Goal: Task Accomplishment & Management: Complete application form

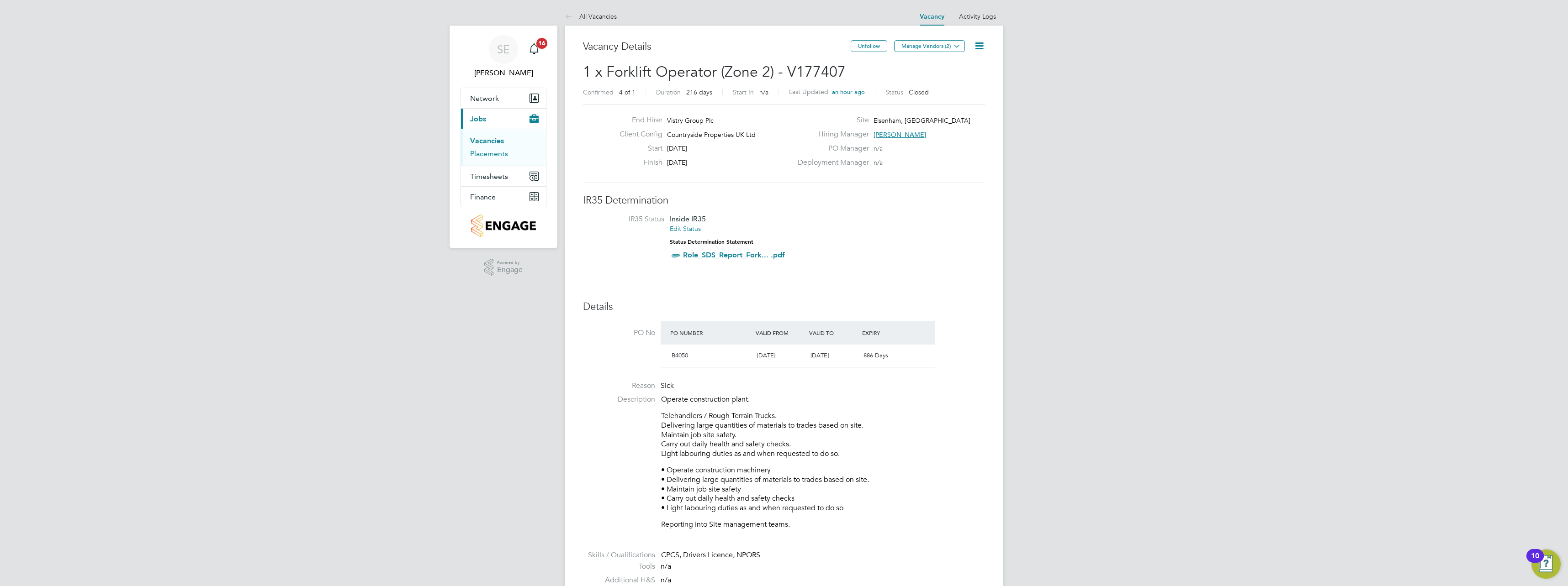
click at [486, 154] on link "Placements" at bounding box center [489, 154] width 38 height 9
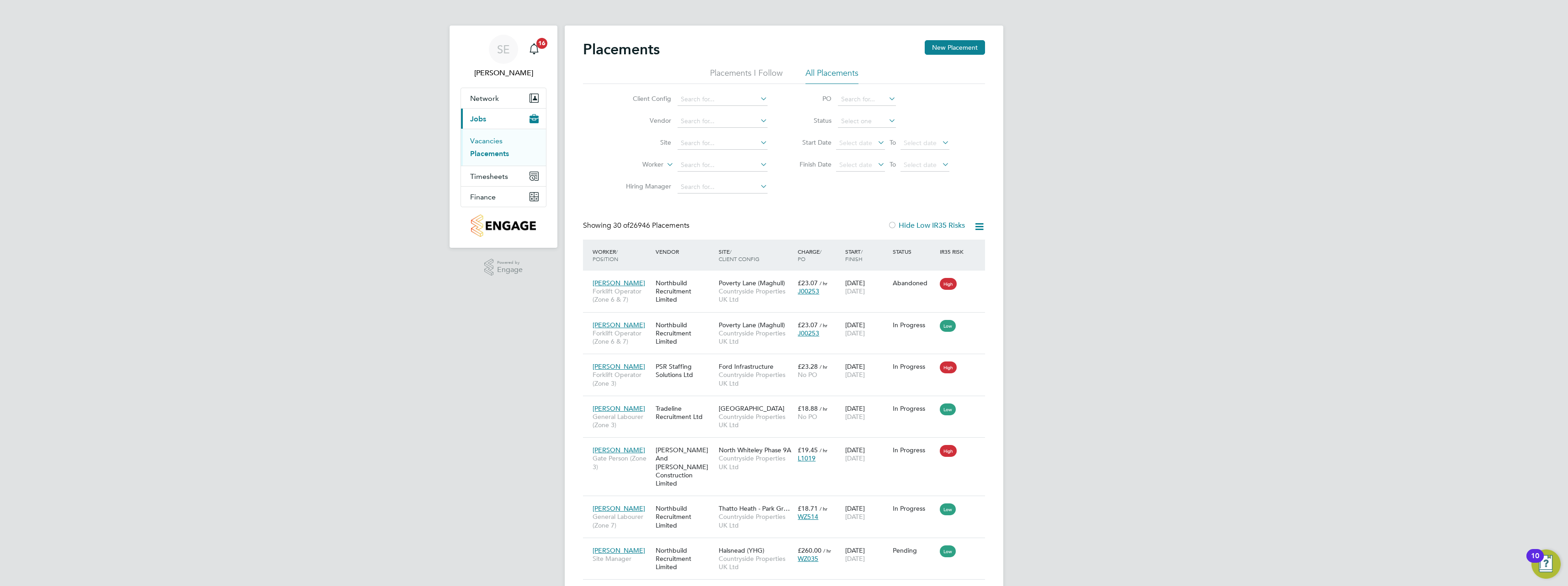
click at [490, 144] on link "Vacancies" at bounding box center [486, 140] width 32 height 9
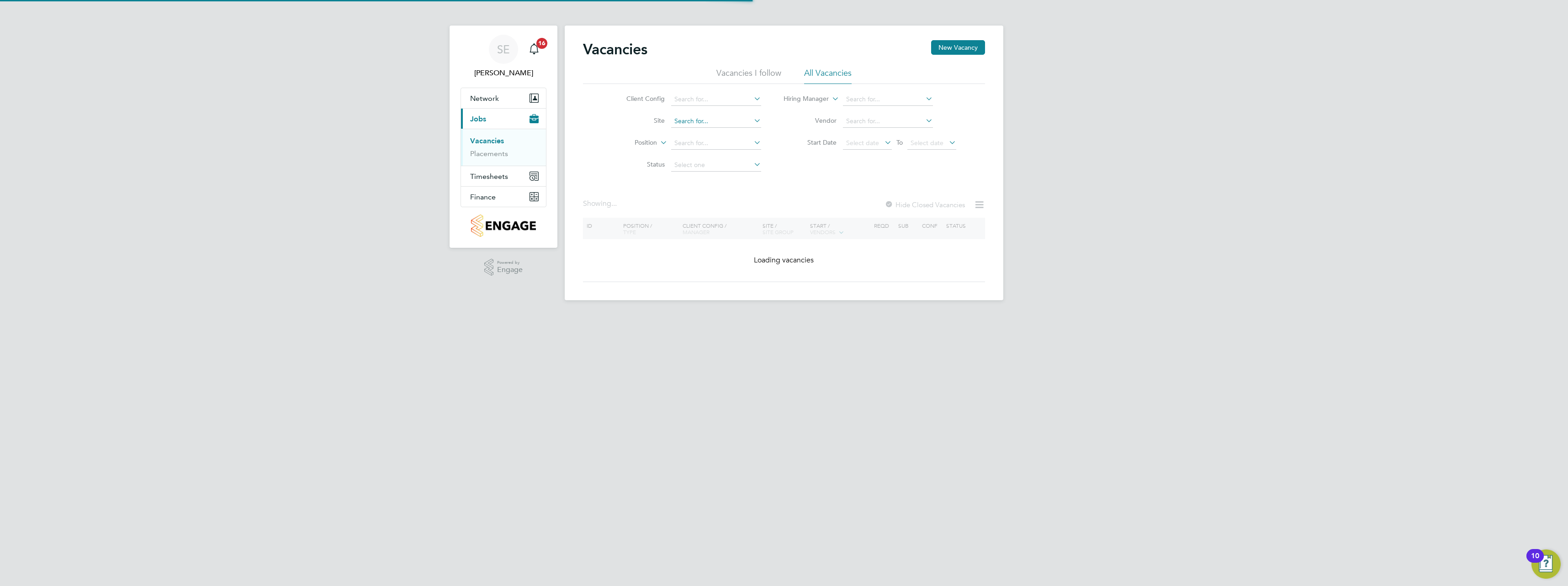
click at [698, 124] on input at bounding box center [716, 121] width 90 height 13
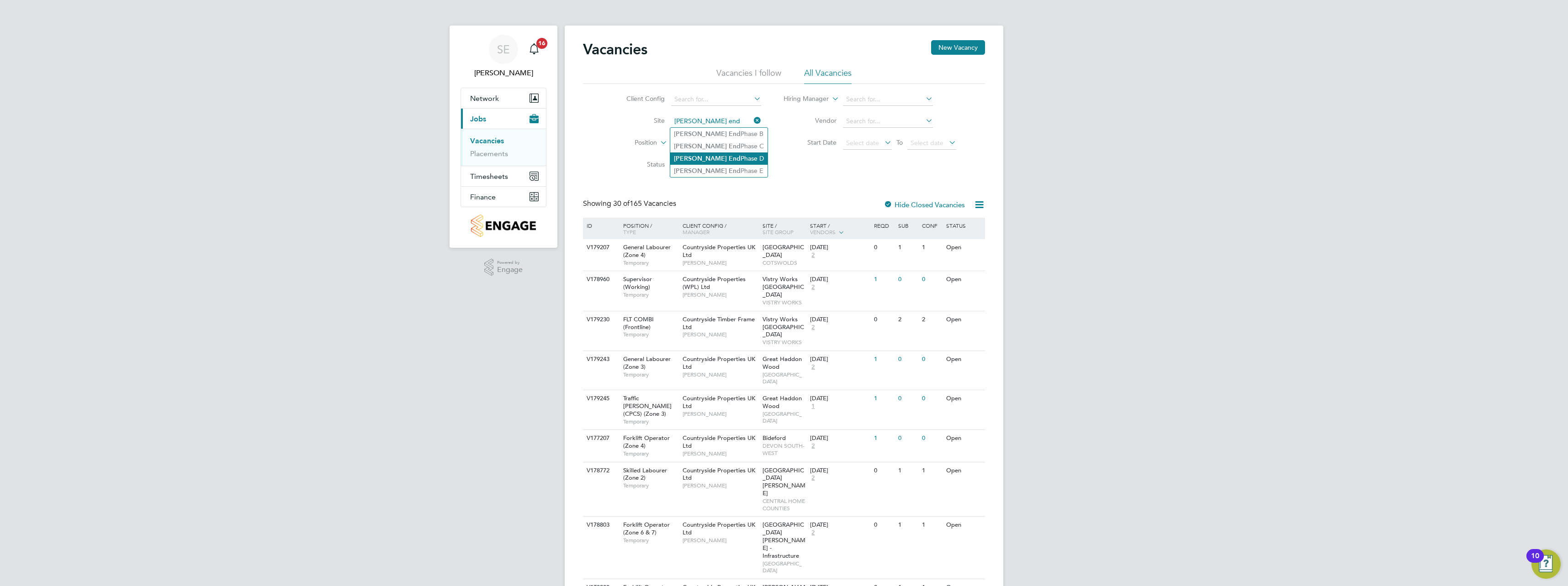
click at [714, 157] on li "[PERSON_NAME] End Phase D" at bounding box center [719, 159] width 97 height 13
type input "[PERSON_NAME] End Phase D"
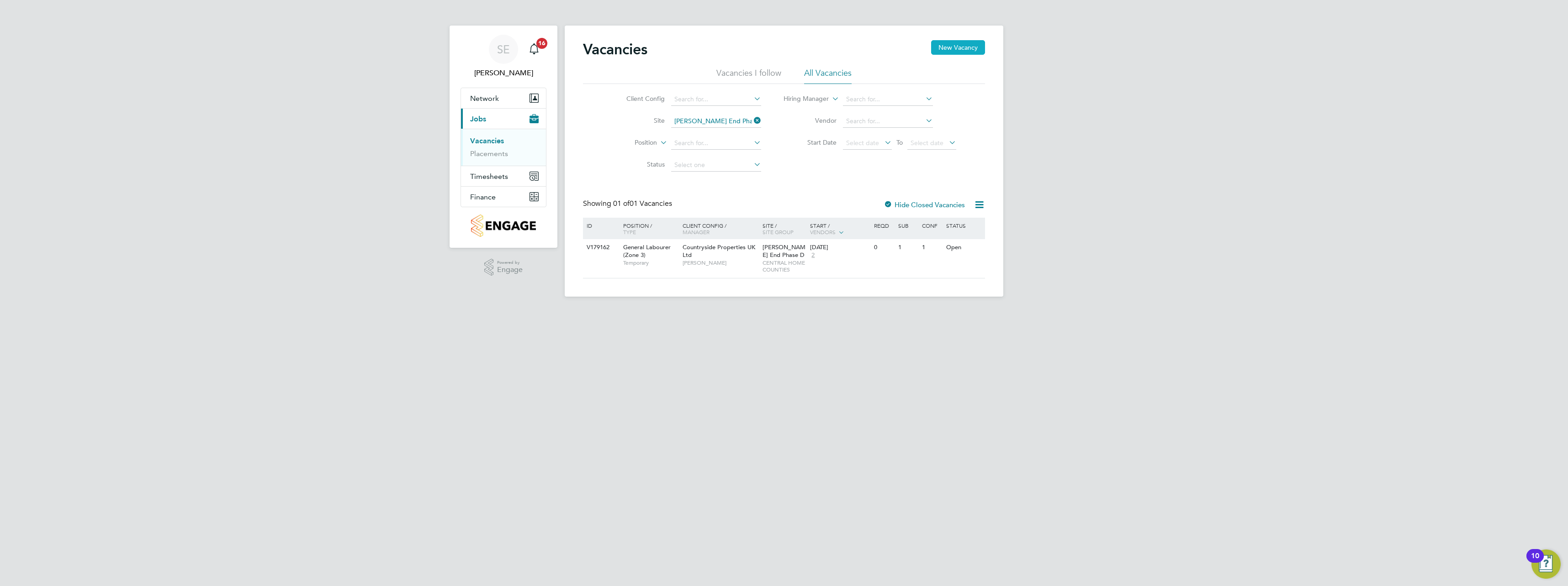
click at [955, 48] on button "New Vacancy" at bounding box center [958, 48] width 54 height 14
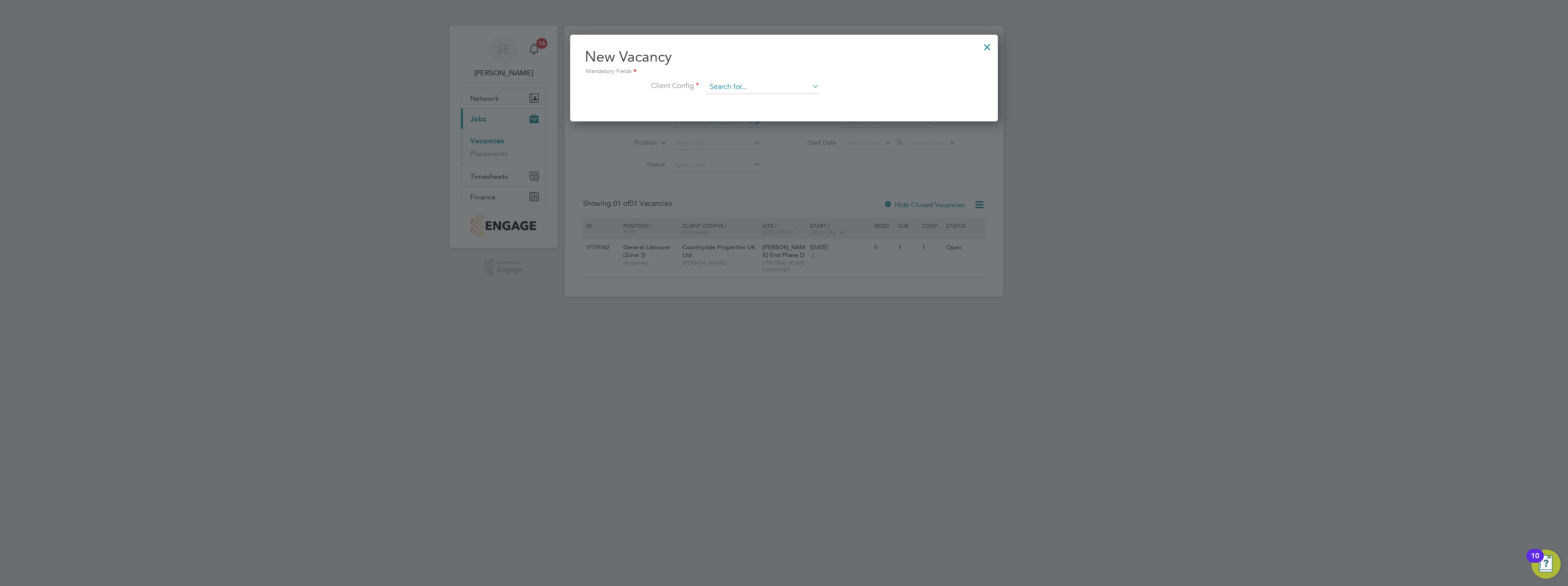
click at [780, 85] on input at bounding box center [762, 86] width 113 height 13
click at [788, 173] on li "Countryside Properties UK Ltd" at bounding box center [808, 175] width 205 height 13
type input "Countryside Properties UK Ltd"
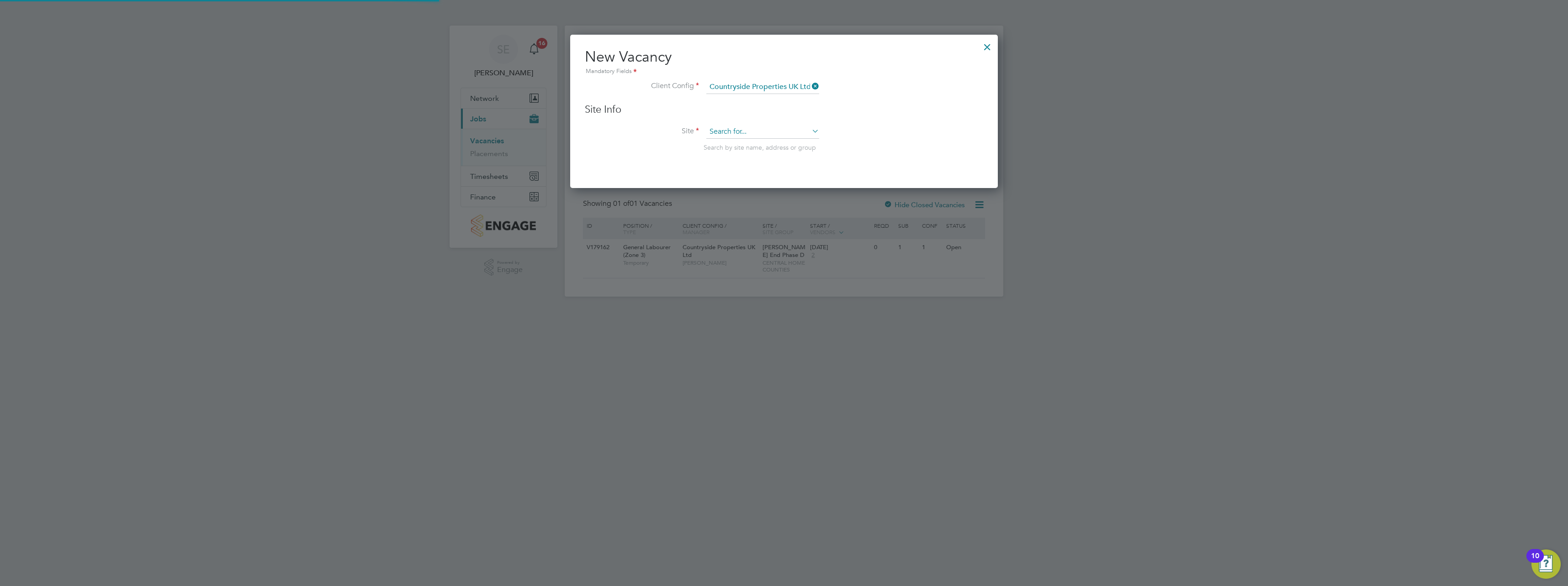
click at [756, 129] on input at bounding box center [762, 131] width 113 height 13
click at [764, 146] on li "[PERSON_NAME] End Phase D" at bounding box center [763, 145] width 114 height 13
type input "[PERSON_NAME] End Phase D"
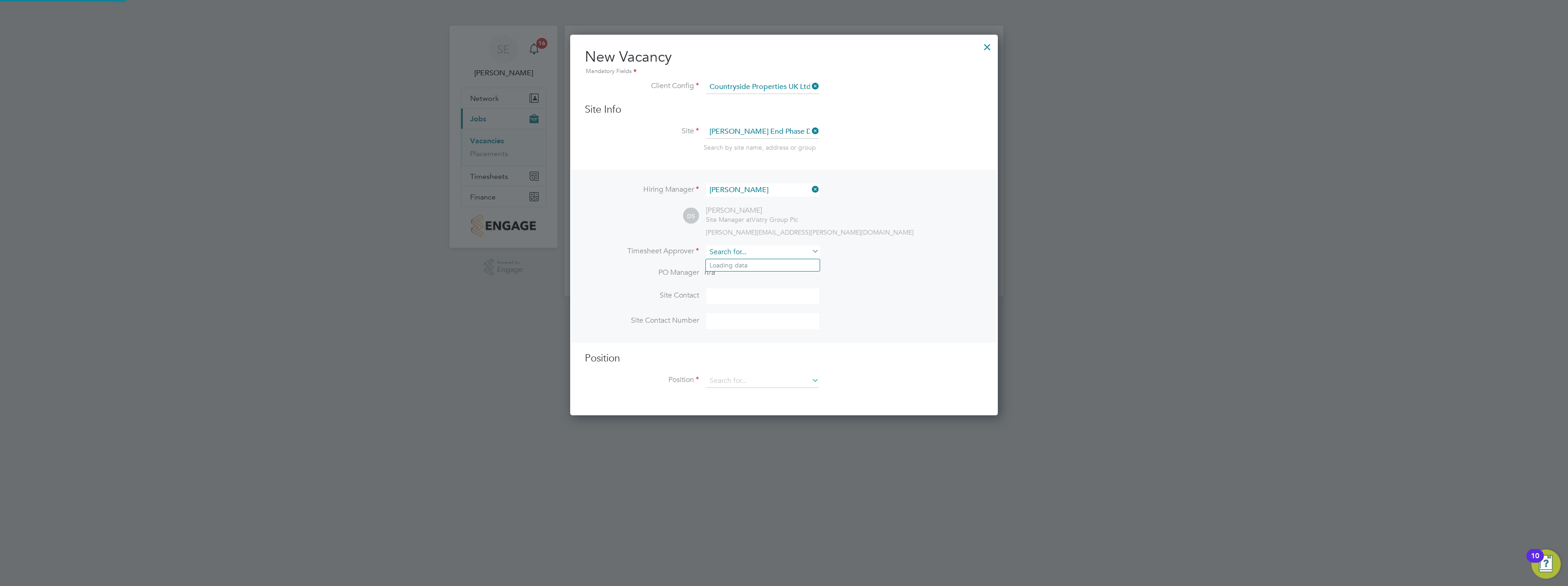
click at [738, 249] on input at bounding box center [762, 252] width 113 height 13
click at [757, 265] on li "[PERSON_NAME]" at bounding box center [763, 266] width 114 height 13
type input "[PERSON_NAME]"
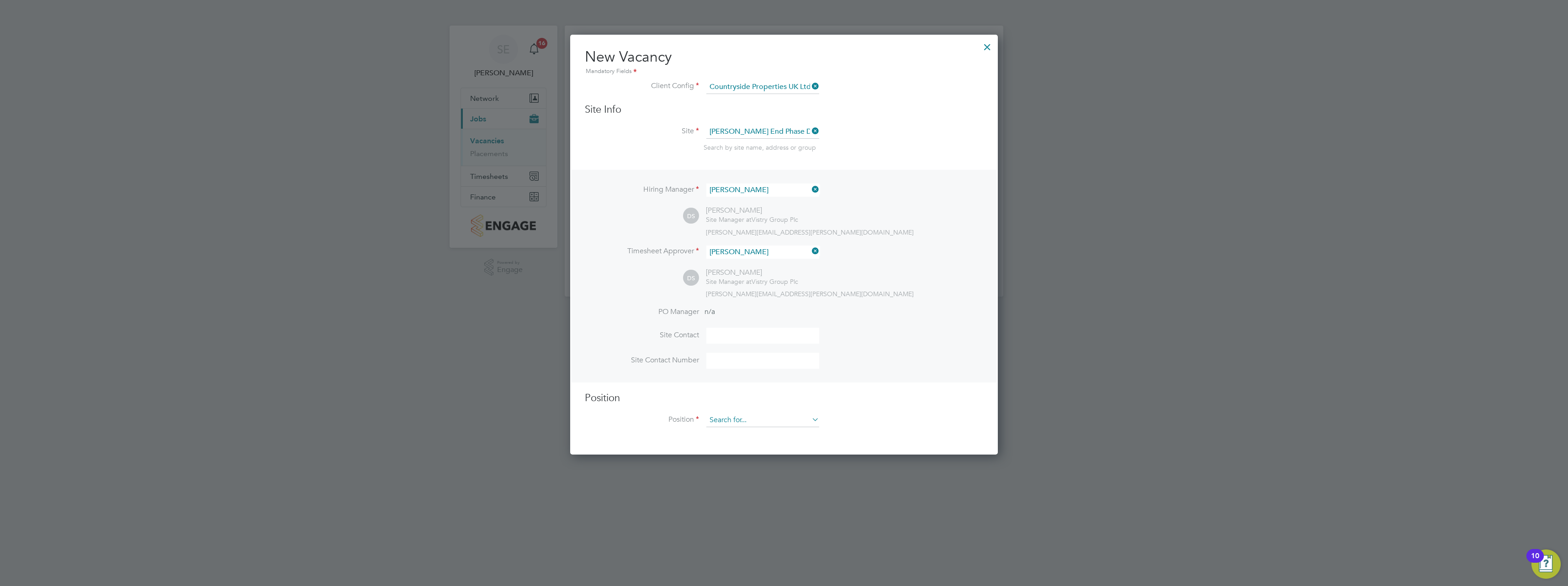
click at [737, 418] on input at bounding box center [762, 420] width 113 height 13
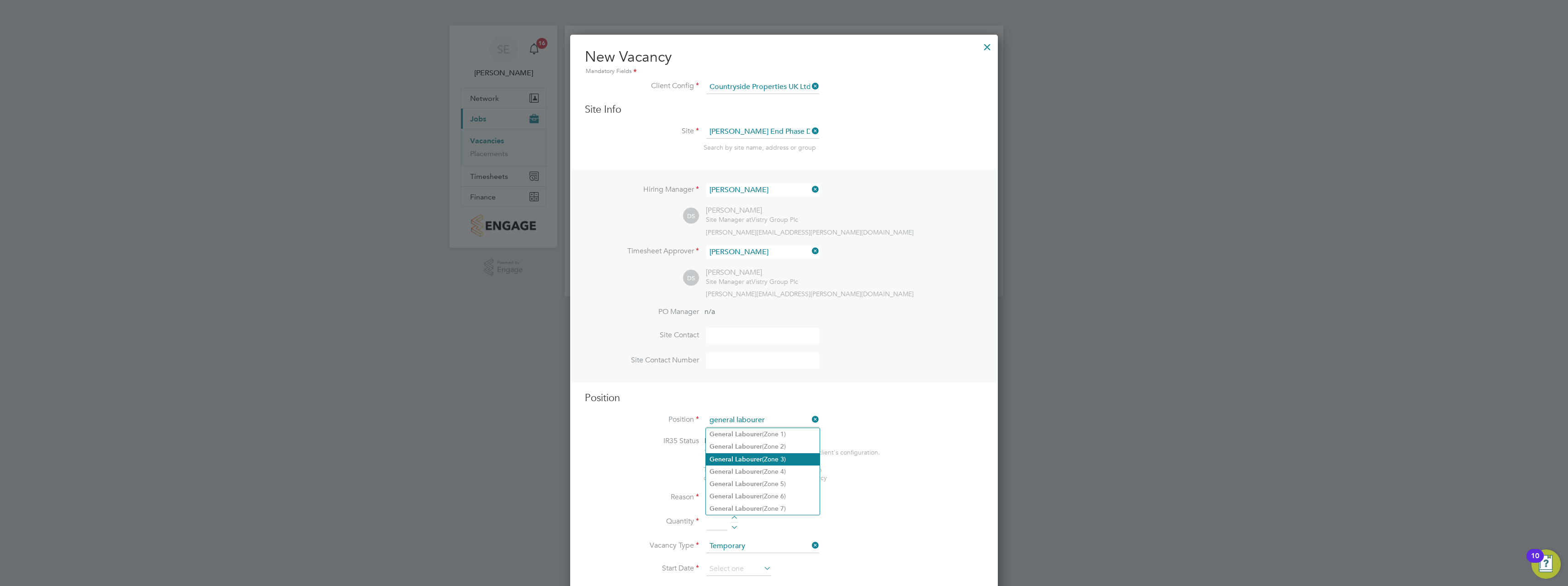
click at [762, 455] on li "General Labourer (Zone 3)" at bounding box center [763, 460] width 114 height 13
type input "General Labourer (Zone 3)"
type textarea "- General labouring duties - Supporting the trades on site - Moving materials a…"
click at [771, 516] on input at bounding box center [762, 516] width 113 height 13
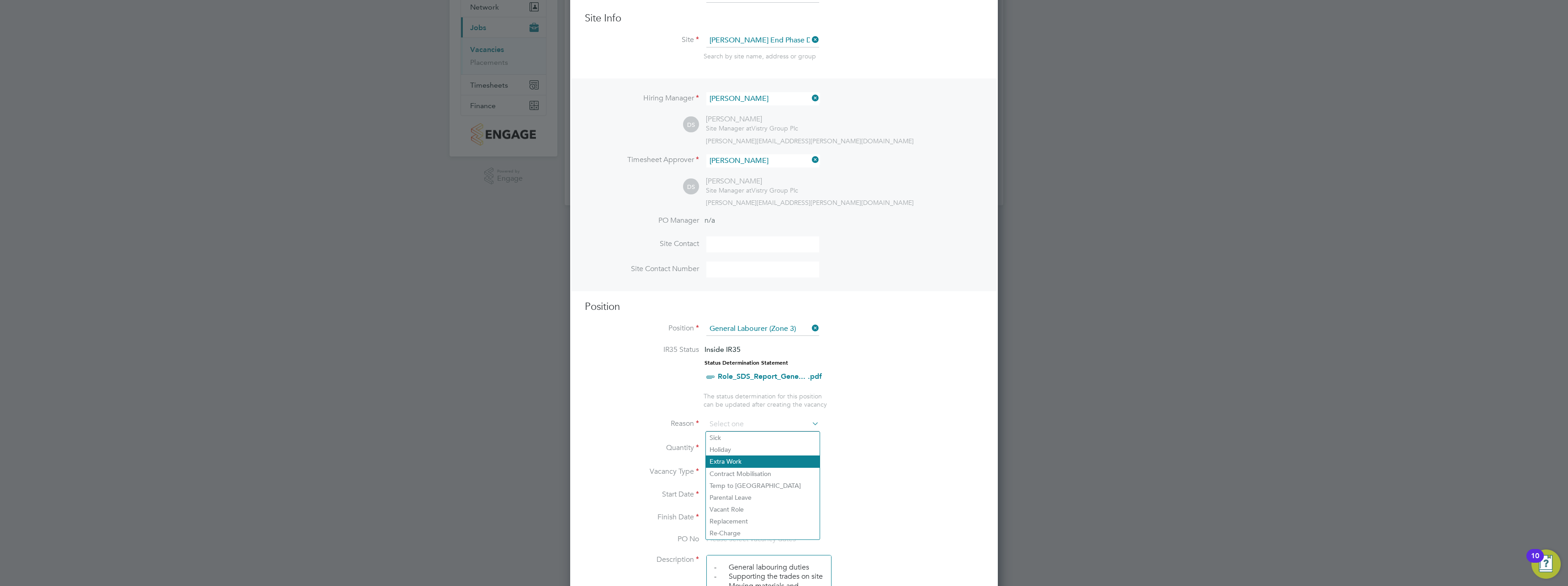
click at [734, 463] on li "Extra Work" at bounding box center [763, 461] width 114 height 12
type input "Extra Work"
click at [736, 443] on div at bounding box center [734, 446] width 8 height 6
type input "1"
click at [749, 493] on input at bounding box center [738, 496] width 65 height 13
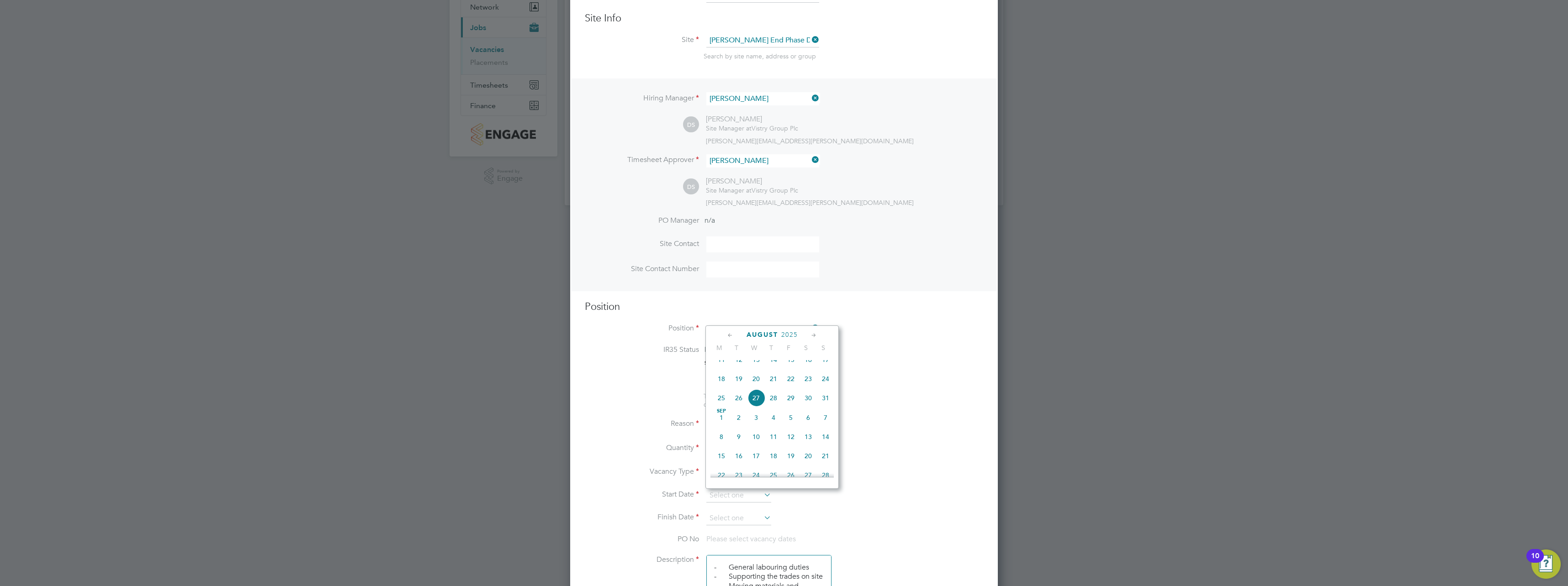
click at [740, 406] on span "26" at bounding box center [738, 398] width 17 height 17
type input "[DATE]"
click at [741, 518] on input at bounding box center [738, 518] width 65 height 13
click at [794, 430] on span "29" at bounding box center [791, 421] width 17 height 17
type input "[DATE]"
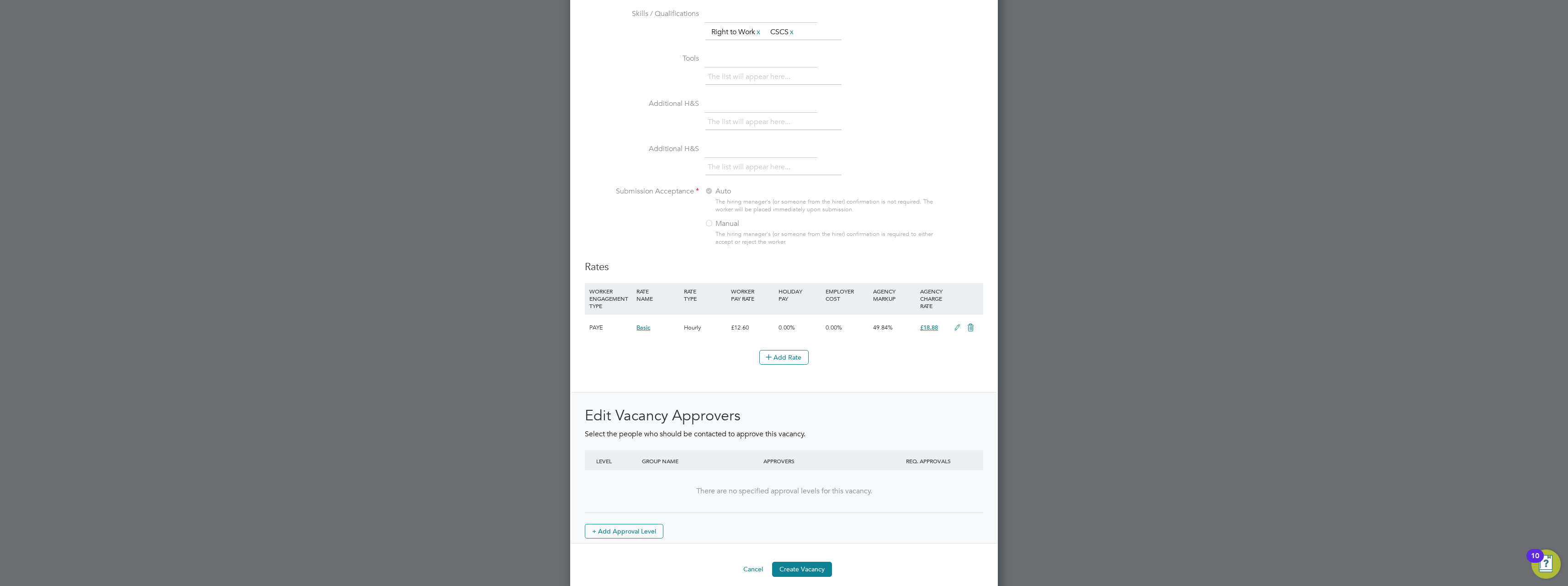
scroll to position [822, 0]
click at [808, 564] on button "Create Vacancy" at bounding box center [803, 569] width 60 height 14
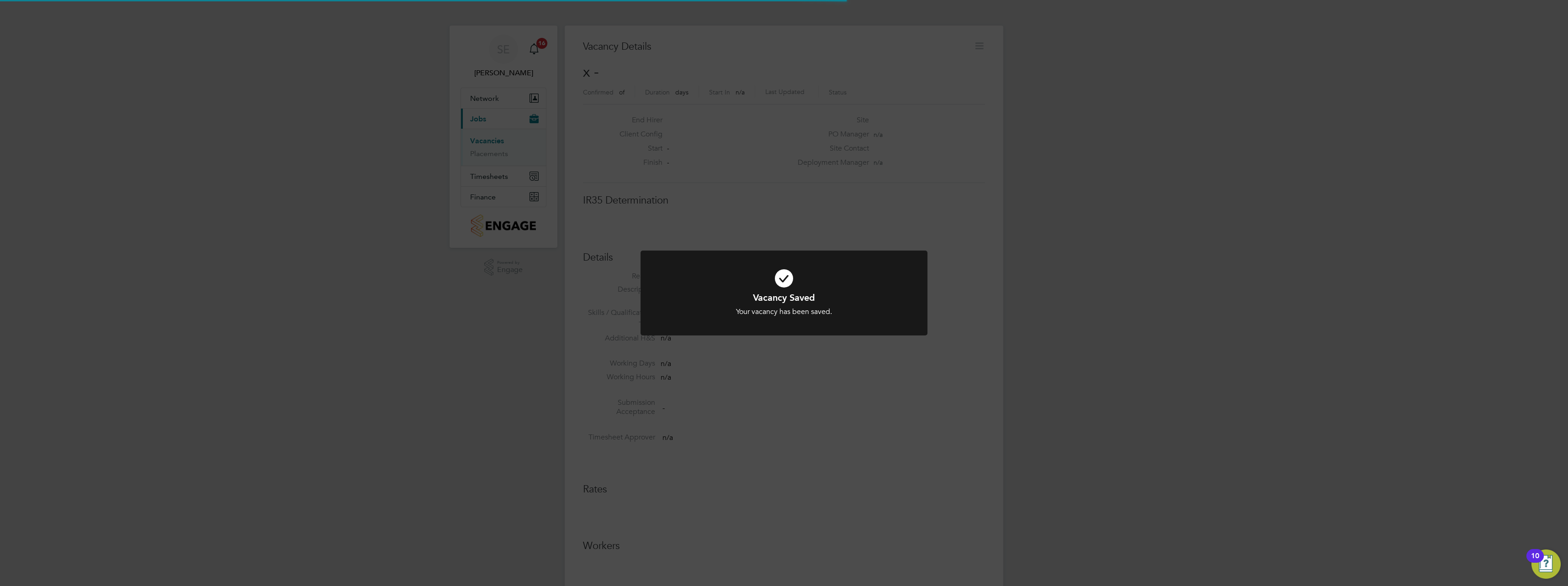
scroll to position [5, 5]
click at [872, 400] on div "Vacancy Saved Your vacancy has been saved. Cancel Okay" at bounding box center [784, 293] width 1568 height 586
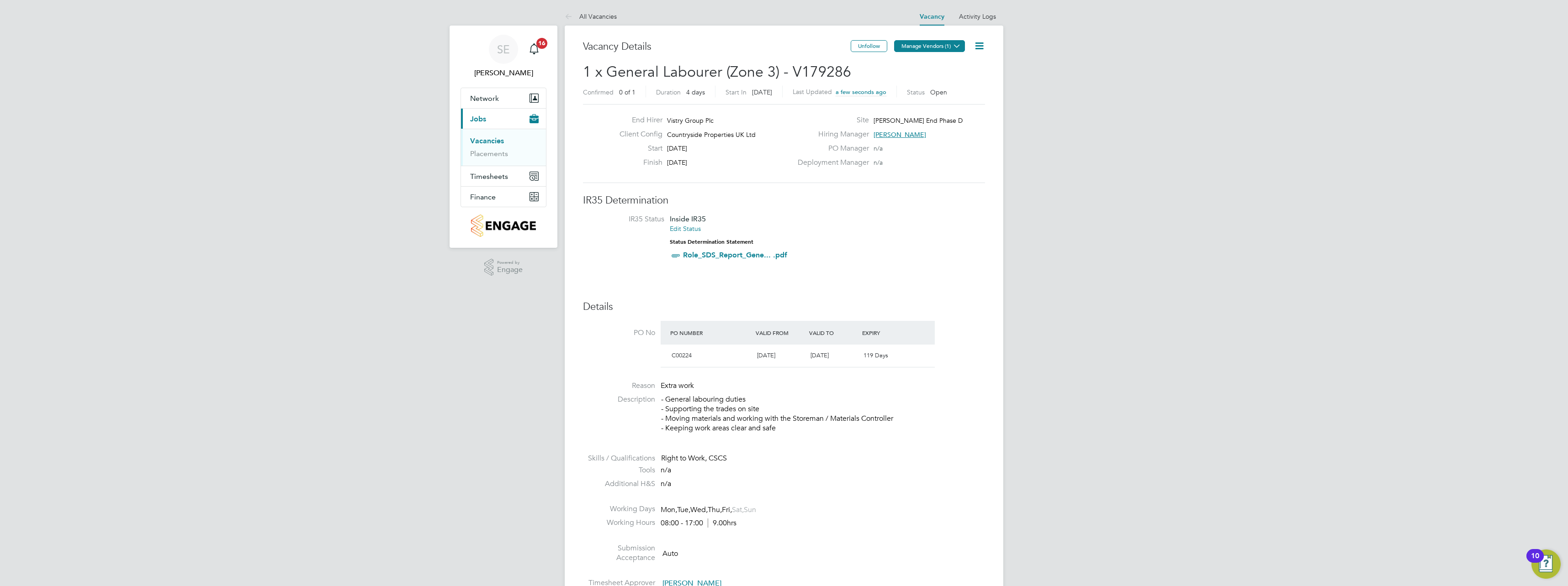
click at [958, 46] on icon at bounding box center [956, 46] width 7 height 7
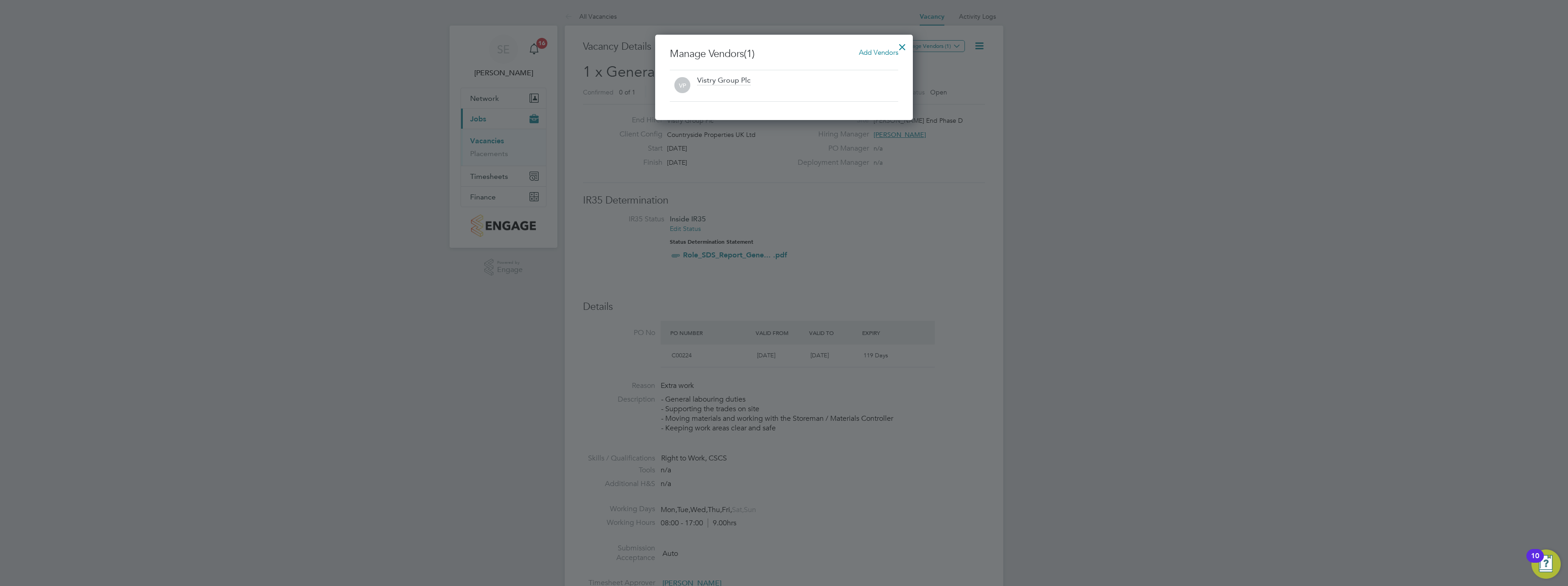
click at [883, 53] on span "Add Vendors" at bounding box center [879, 52] width 40 height 9
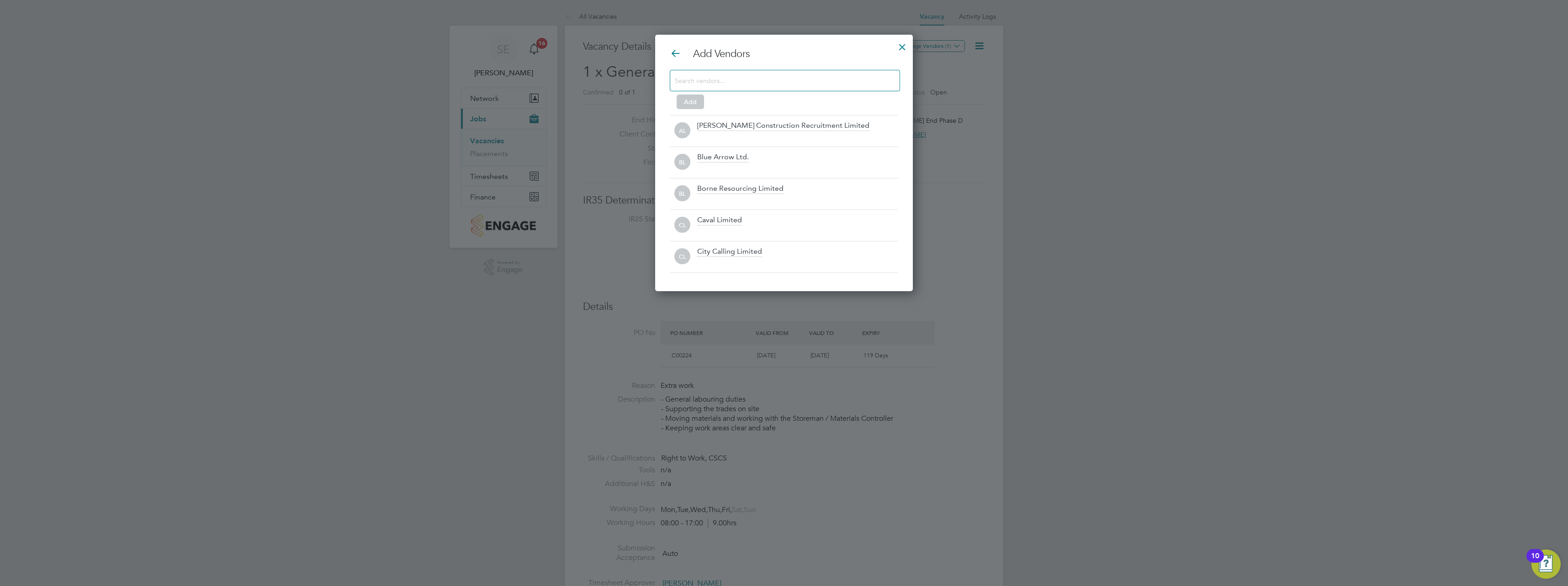
click at [794, 78] on input at bounding box center [777, 80] width 205 height 12
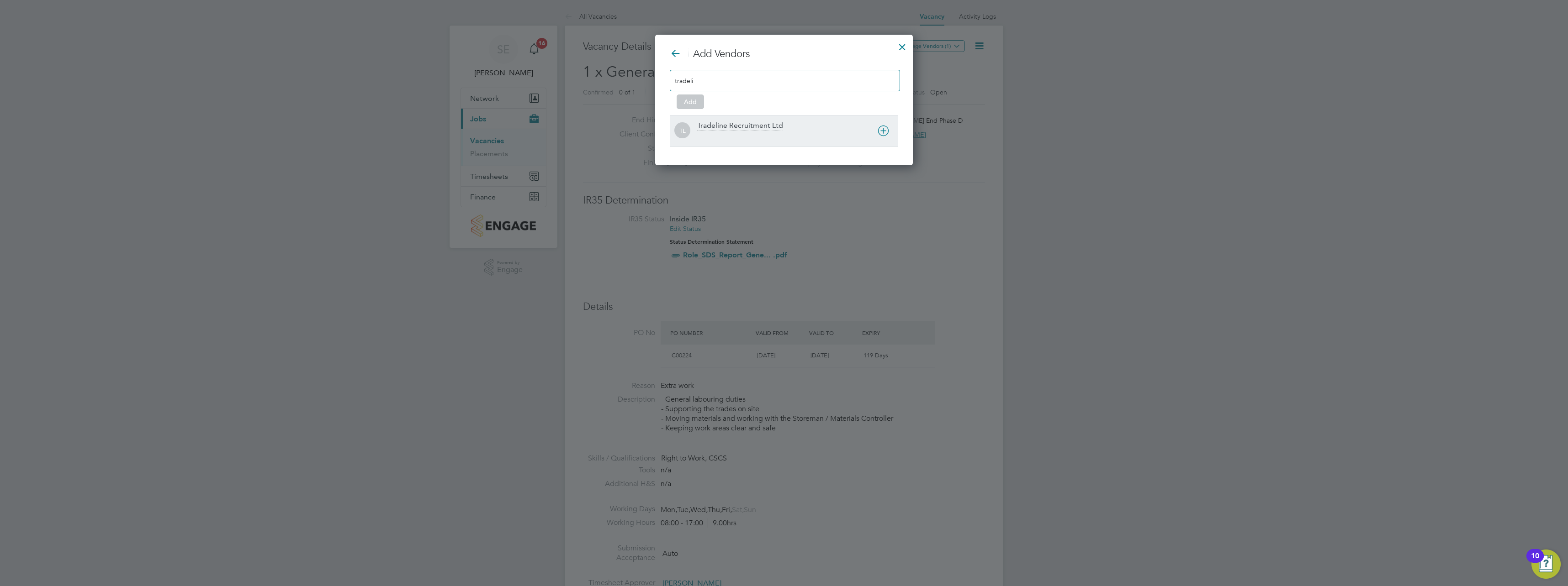
type input "tradeli"
click at [771, 119] on div "TL Tradeline Recruitment Ltd" at bounding box center [784, 131] width 228 height 32
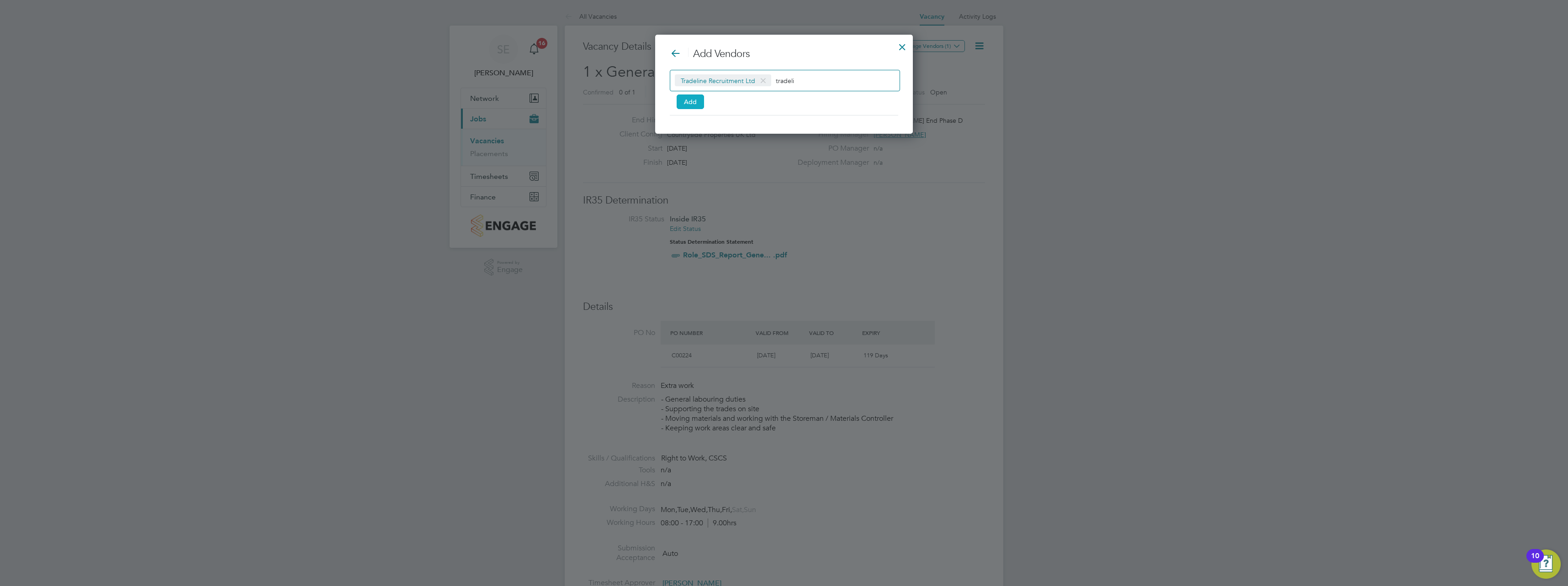
click at [685, 101] on button "Add" at bounding box center [690, 101] width 28 height 14
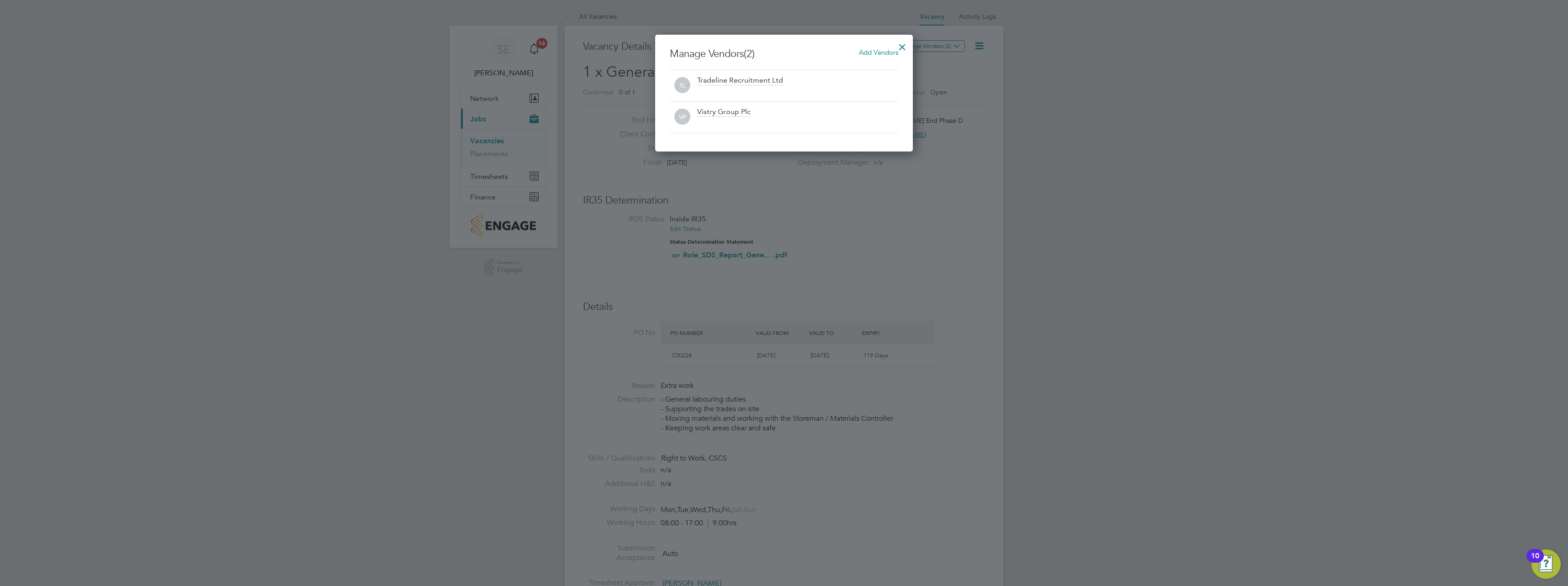
click at [904, 46] on div at bounding box center [902, 44] width 17 height 17
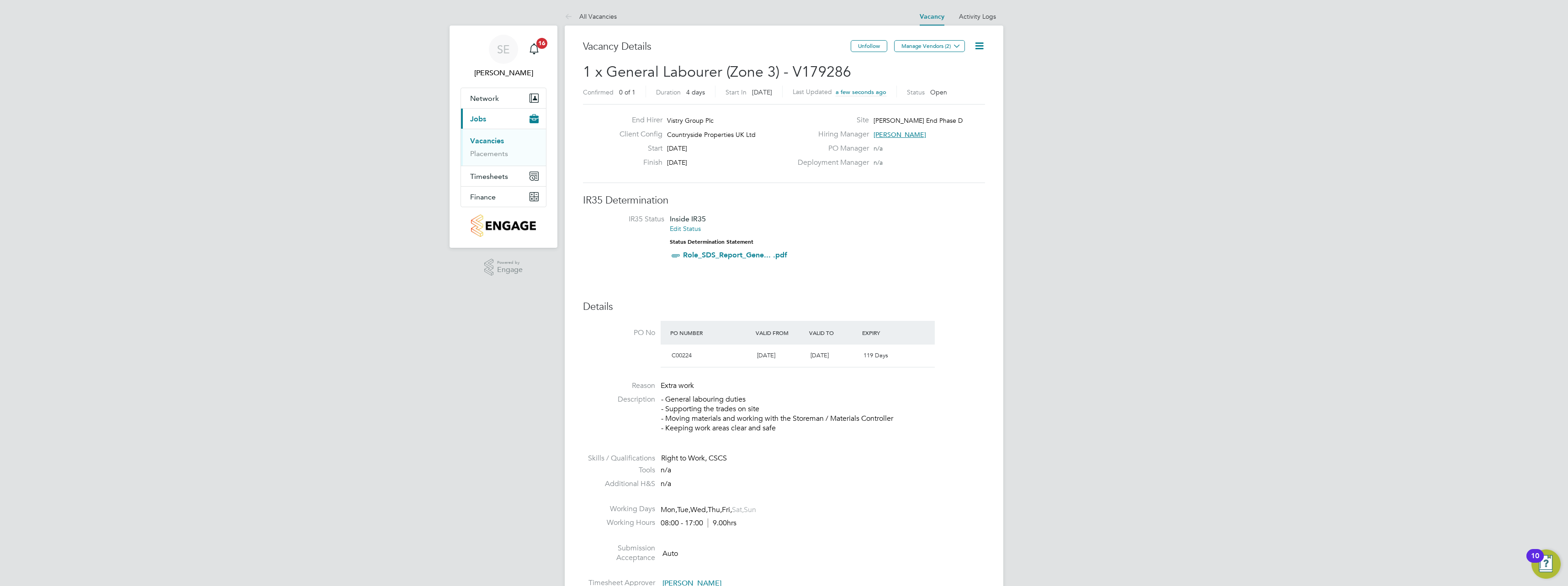
click at [488, 141] on link "Vacancies" at bounding box center [486, 140] width 34 height 9
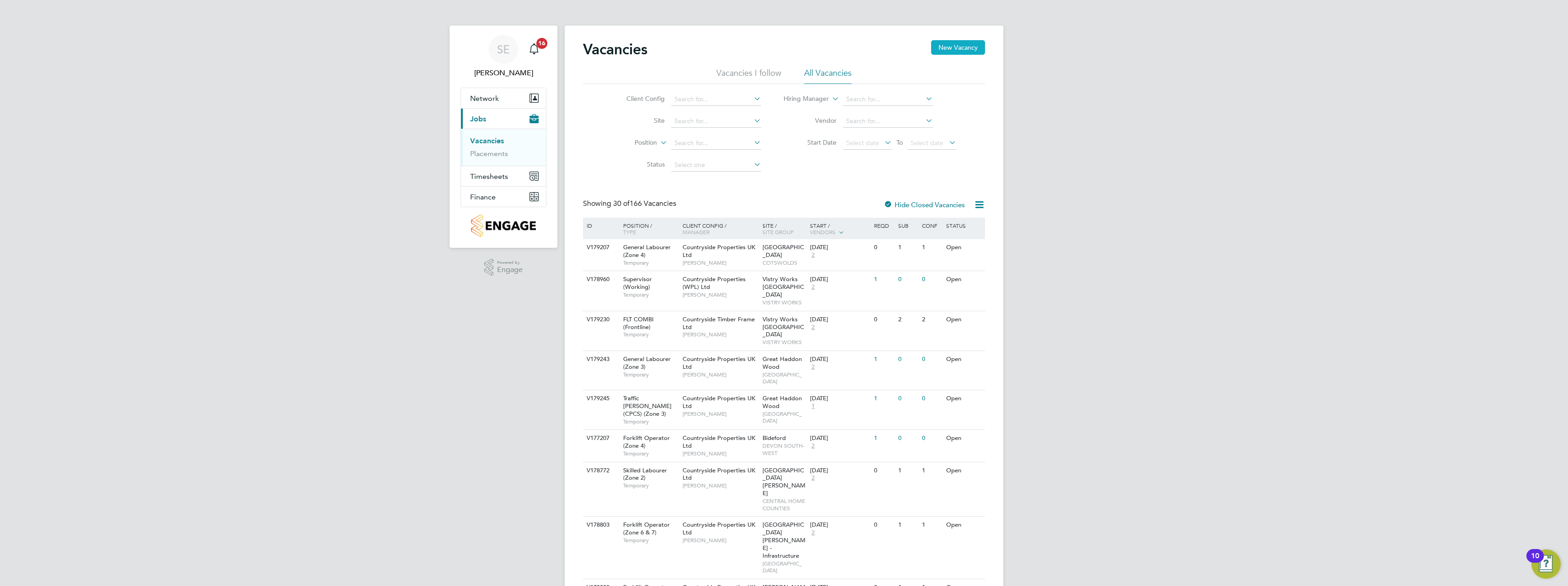
click at [961, 48] on button "New Vacancy" at bounding box center [958, 48] width 54 height 14
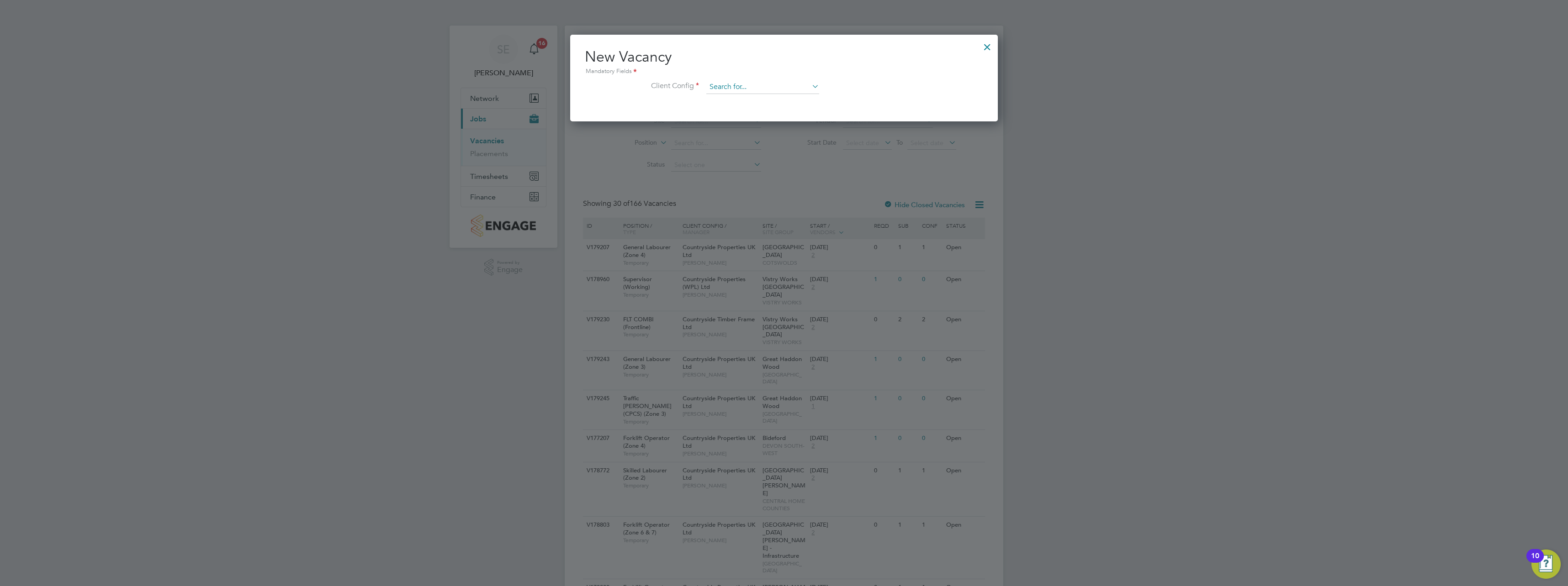
click at [728, 85] on input at bounding box center [762, 86] width 113 height 13
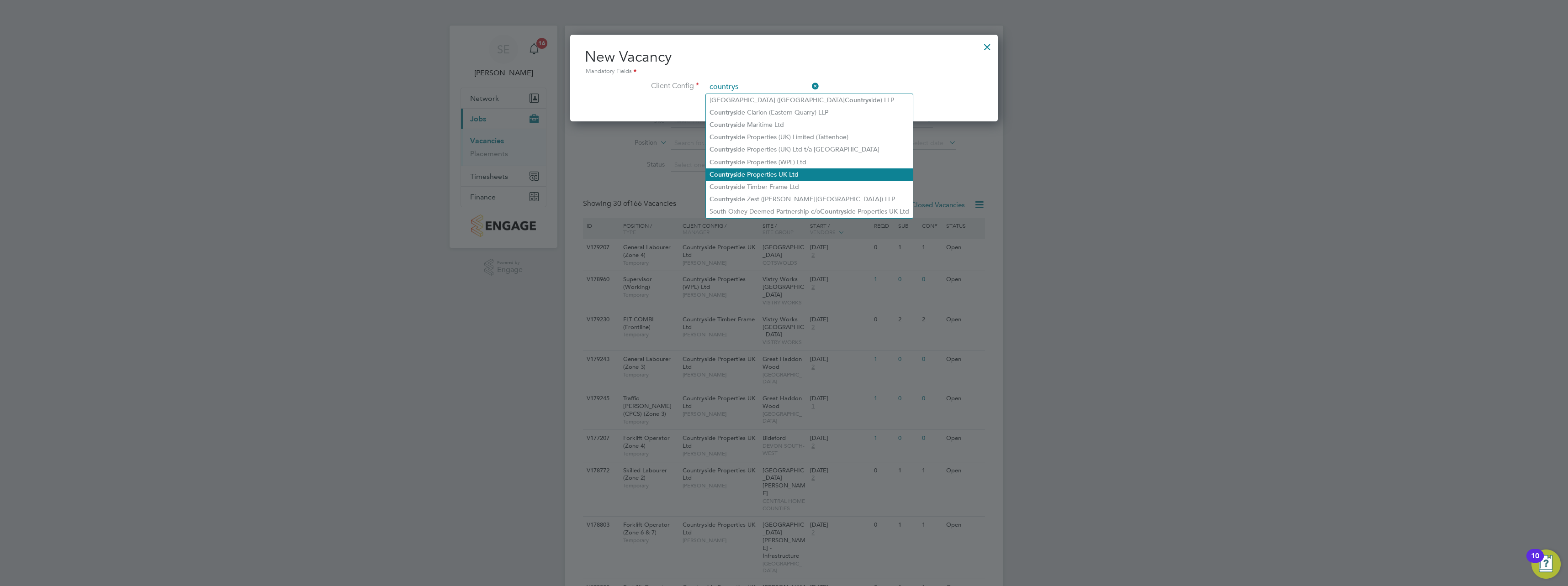
click at [785, 170] on li "Countrys ide Properties UK Ltd" at bounding box center [809, 175] width 207 height 13
type input "Countryside Properties UK Ltd"
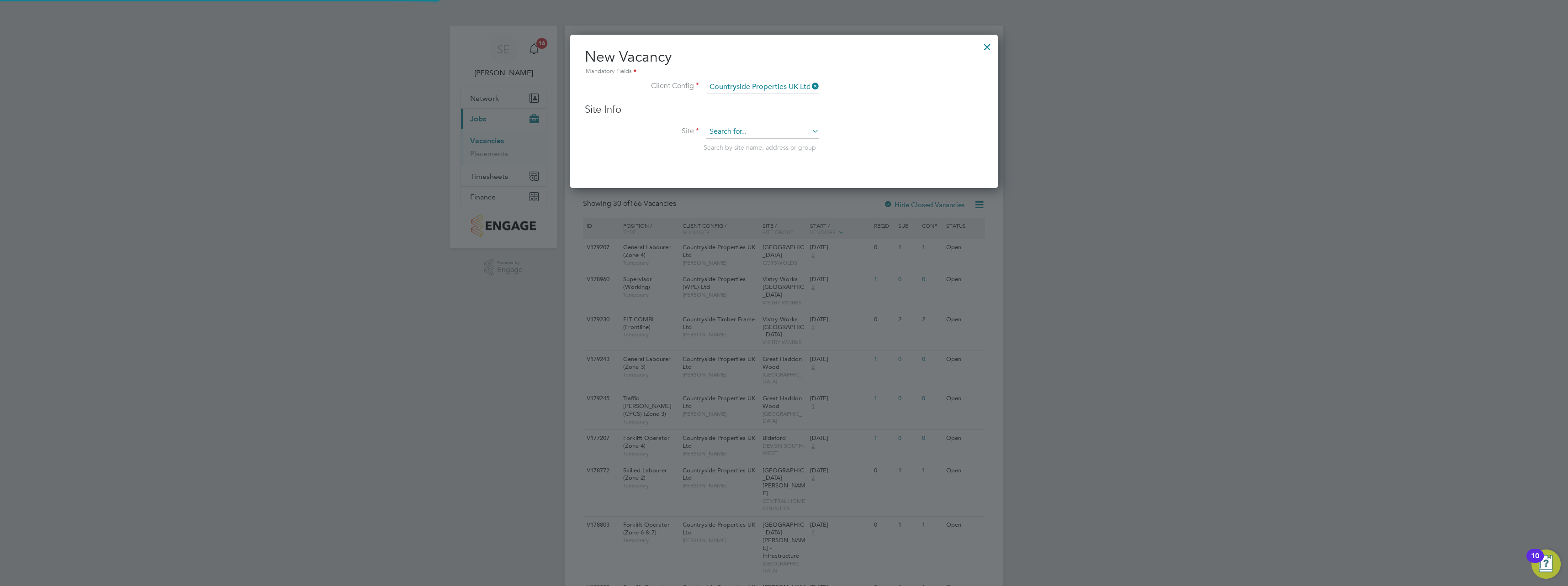
click at [757, 131] on input at bounding box center [762, 131] width 113 height 13
click at [760, 142] on li "[PERSON_NAME] End Phase D" at bounding box center [763, 145] width 114 height 13
type input "[PERSON_NAME] End Phase D"
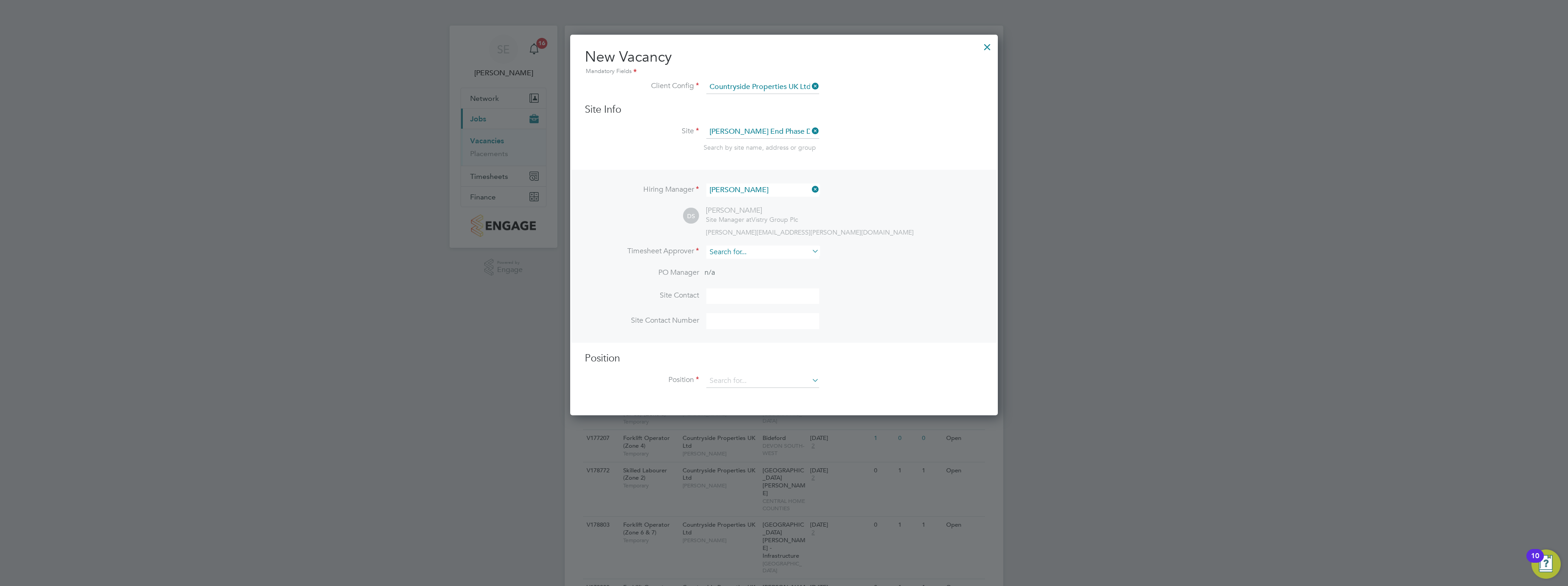
click at [750, 248] on input at bounding box center [762, 252] width 113 height 13
click at [755, 266] on li "[PERSON_NAME]" at bounding box center [763, 266] width 114 height 13
type input "[PERSON_NAME]"
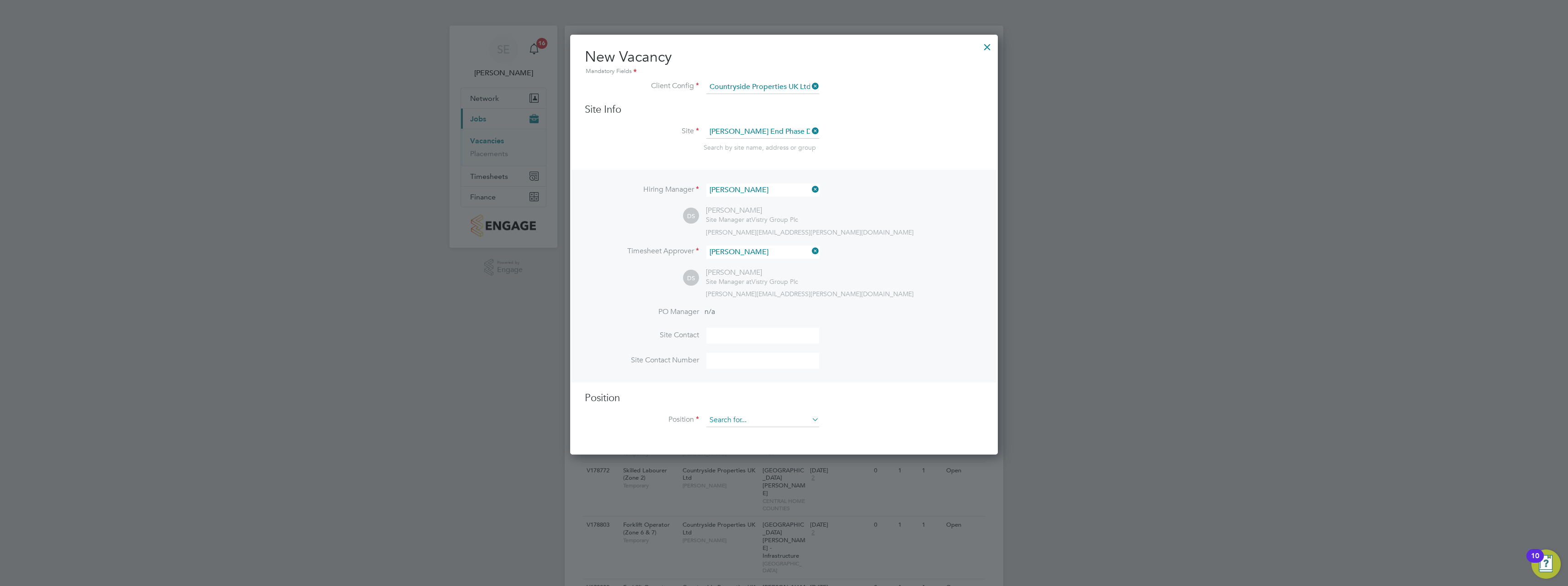
click at [734, 418] on input at bounding box center [762, 420] width 113 height 13
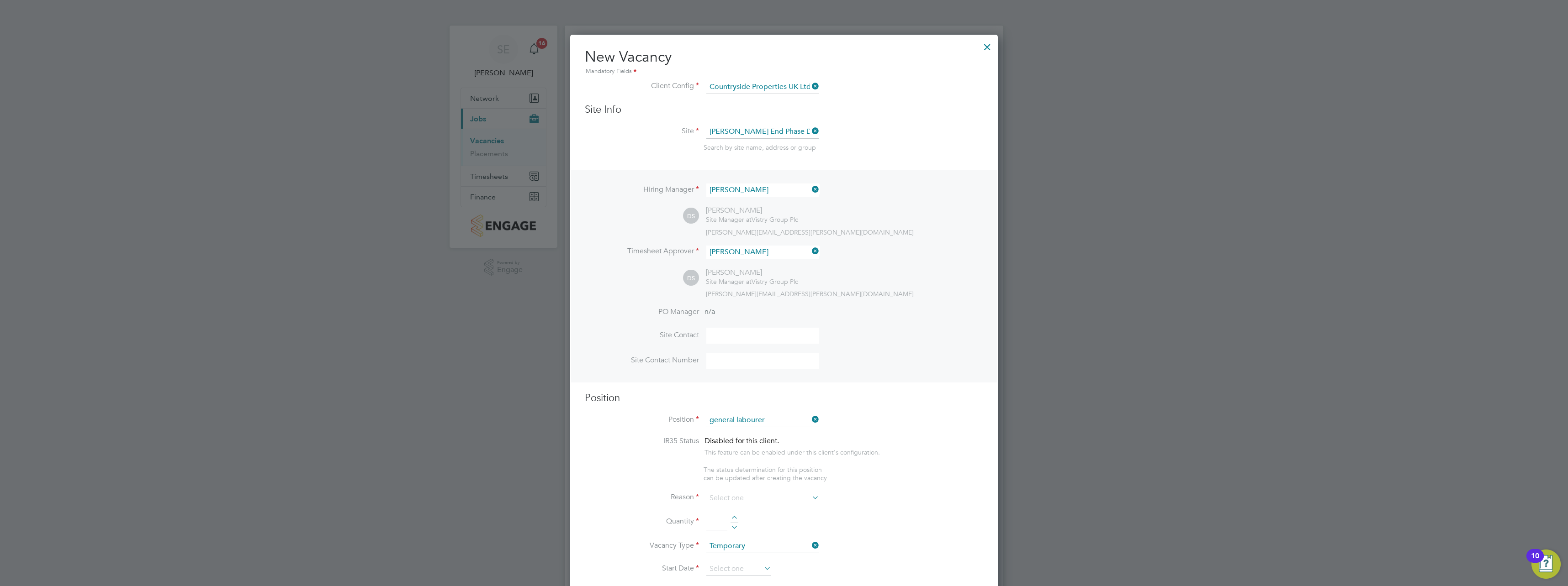
click at [756, 457] on b "Labourer" at bounding box center [749, 459] width 27 height 8
type input "General Labourer (Zone 3)"
type textarea "- General labouring duties - Supporting the trades on site - Moving materials a…"
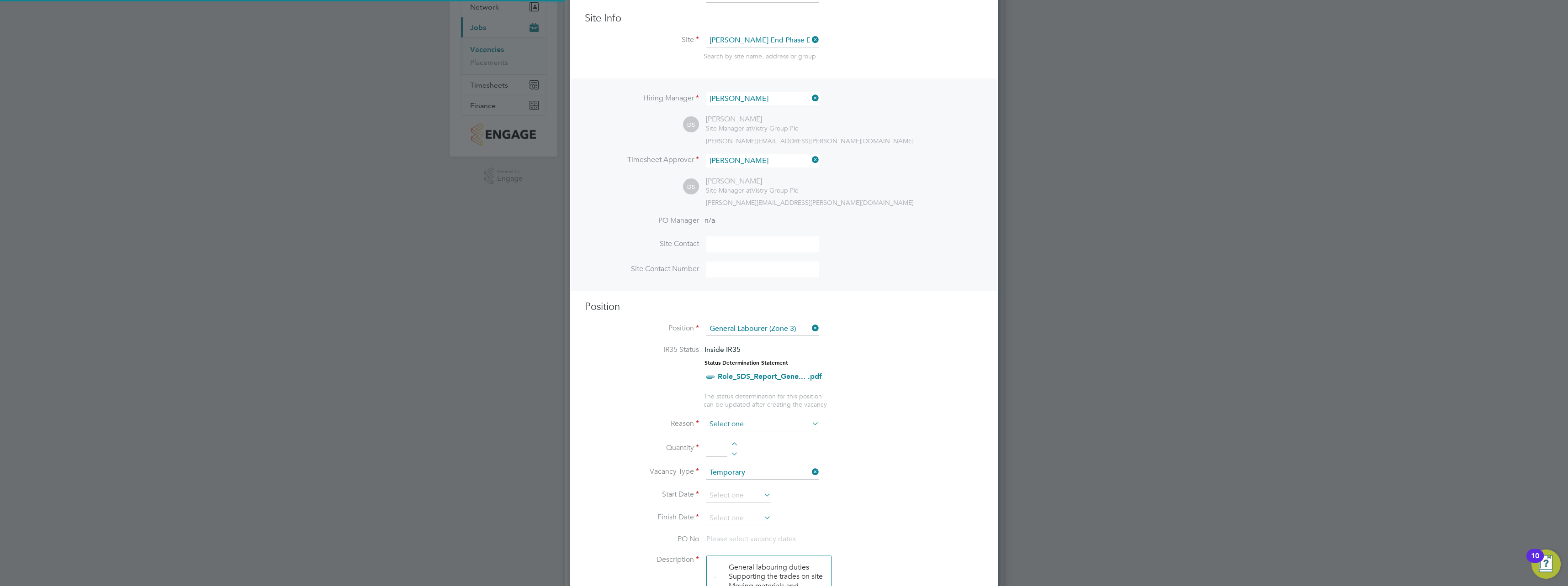
click at [752, 428] on input at bounding box center [762, 424] width 113 height 13
click at [741, 458] on li "Extra Work" at bounding box center [763, 461] width 114 height 12
type input "Extra Work"
click at [732, 442] on li "Quantity" at bounding box center [784, 453] width 399 height 25
click at [734, 443] on div at bounding box center [734, 446] width 8 height 6
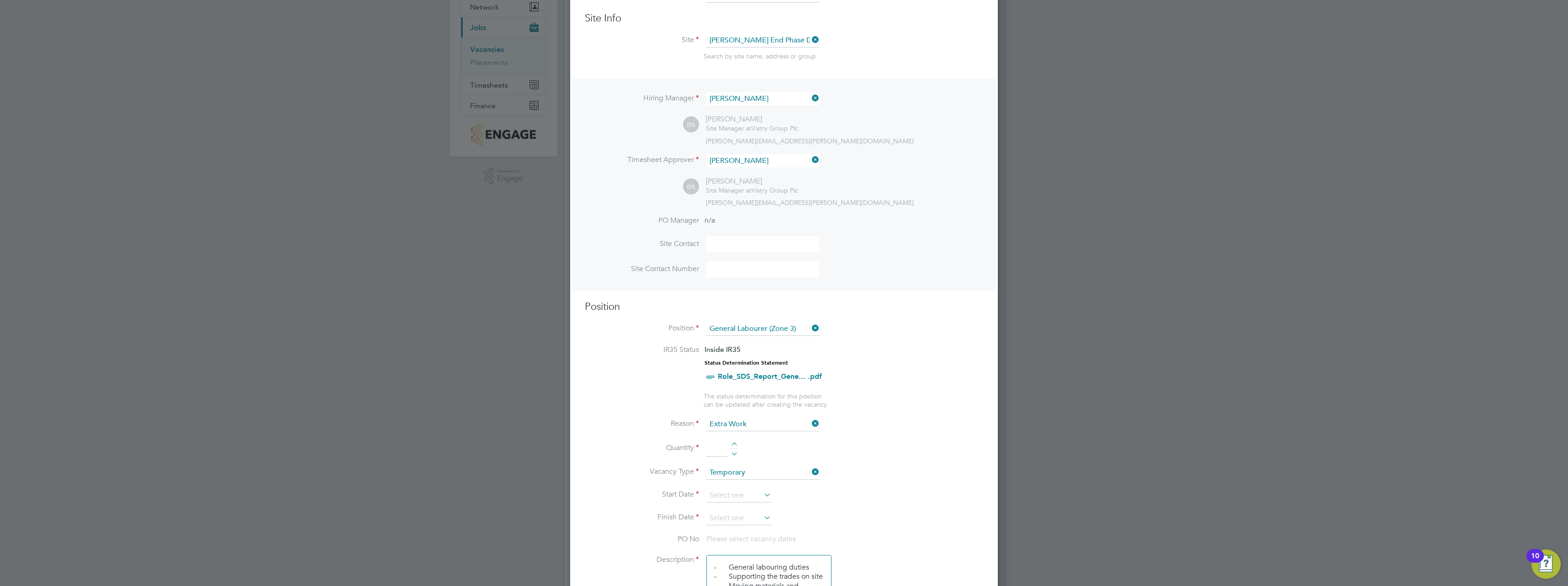
type input "1"
click at [735, 497] on input at bounding box center [738, 496] width 65 height 13
click at [756, 407] on span "27" at bounding box center [756, 398] width 17 height 17
type input "[DATE]"
click at [749, 516] on input at bounding box center [738, 518] width 65 height 13
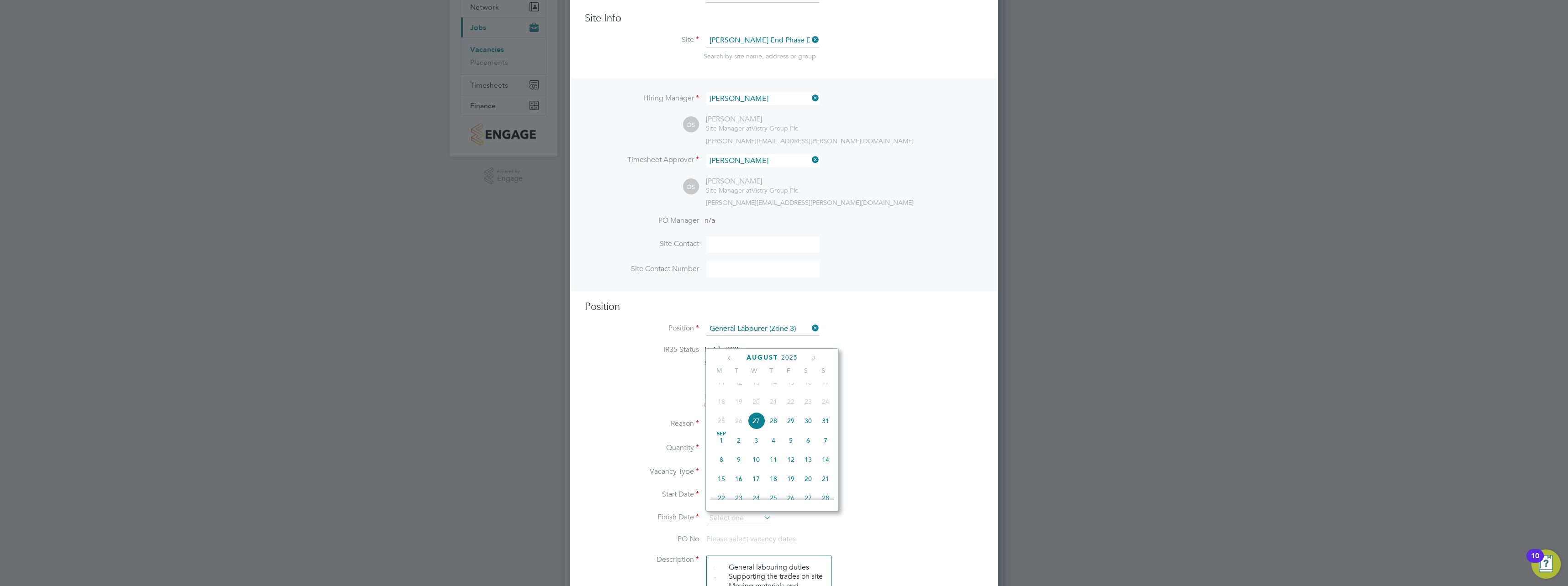
drag, startPoint x: 788, startPoint y: 430, endPoint x: 789, endPoint y: 440, distance: 10.0
click at [788, 429] on span "29" at bounding box center [791, 421] width 17 height 17
type input "[DATE]"
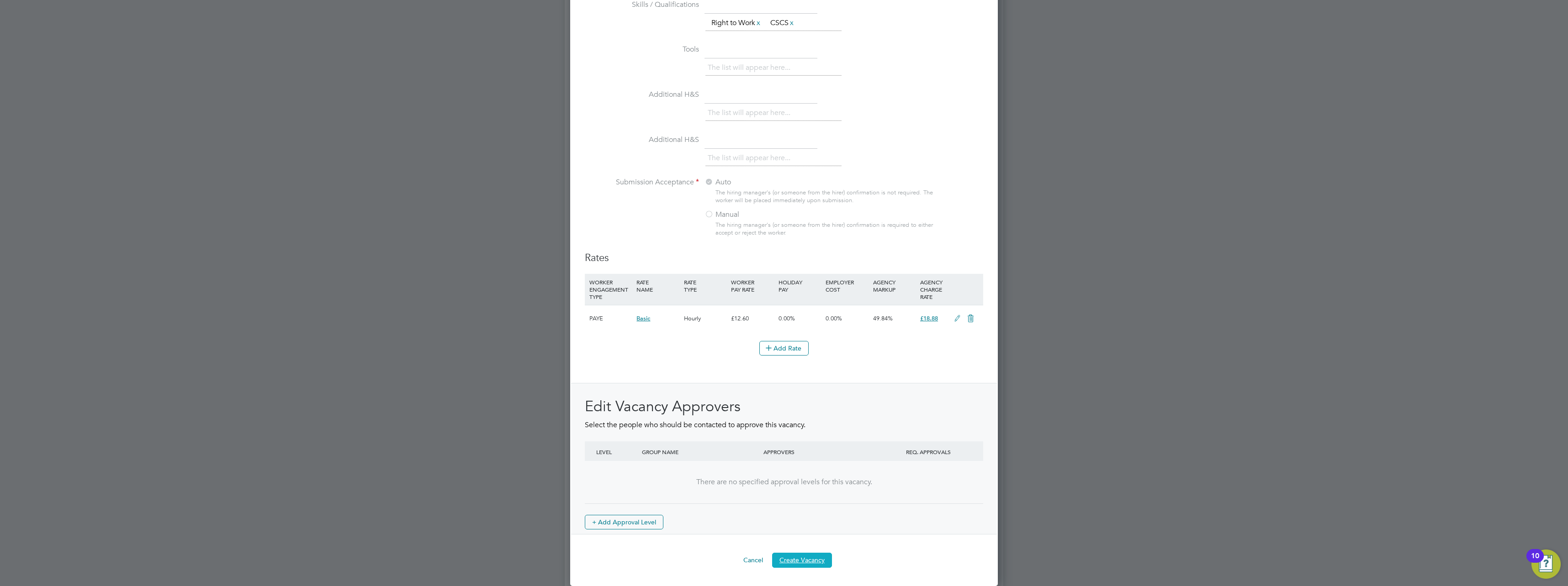
click at [810, 561] on button "Create Vacancy" at bounding box center [803, 560] width 60 height 14
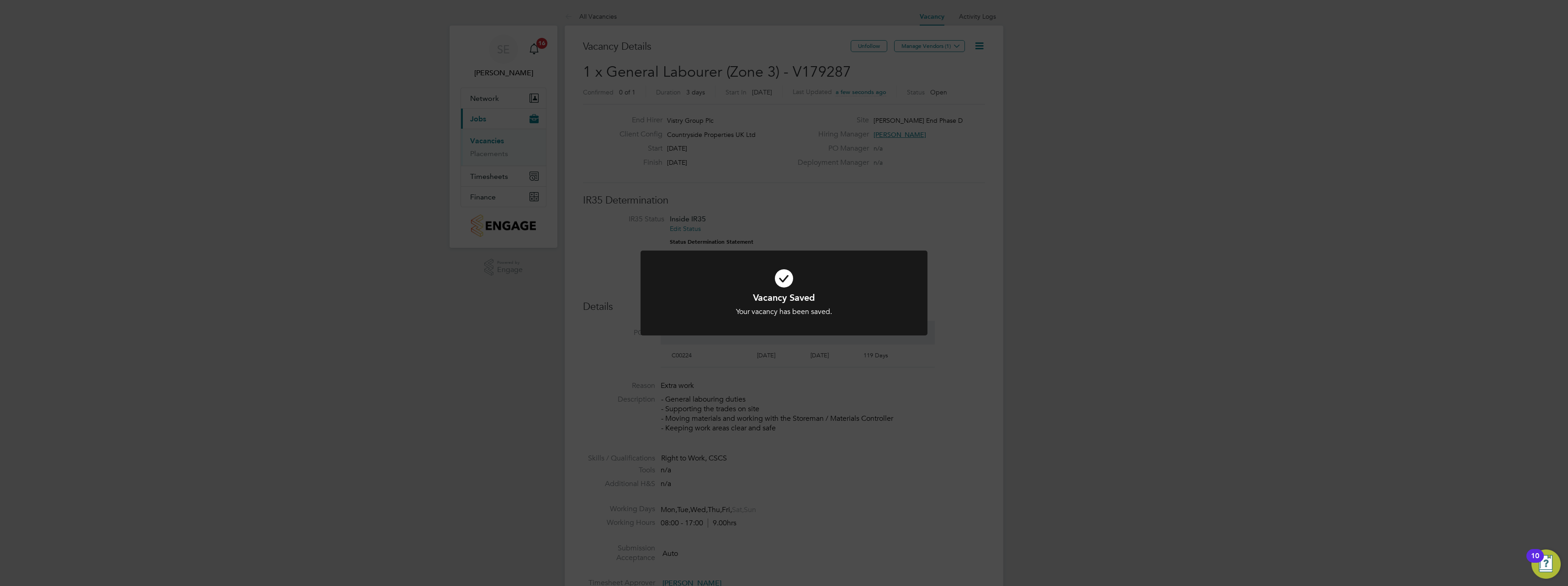
click at [909, 420] on div "Vacancy Saved Your vacancy has been saved. Cancel Okay" at bounding box center [784, 293] width 1568 height 586
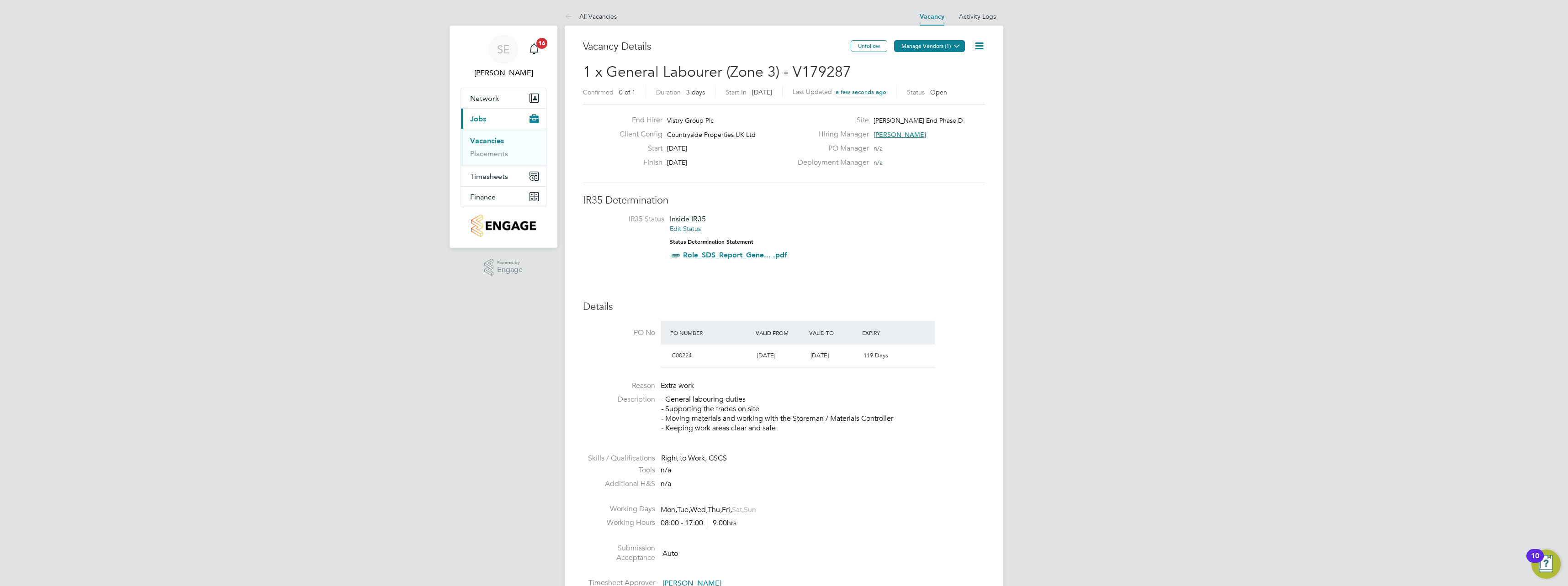
click at [963, 45] on button "Manage Vendors (1)" at bounding box center [929, 46] width 71 height 12
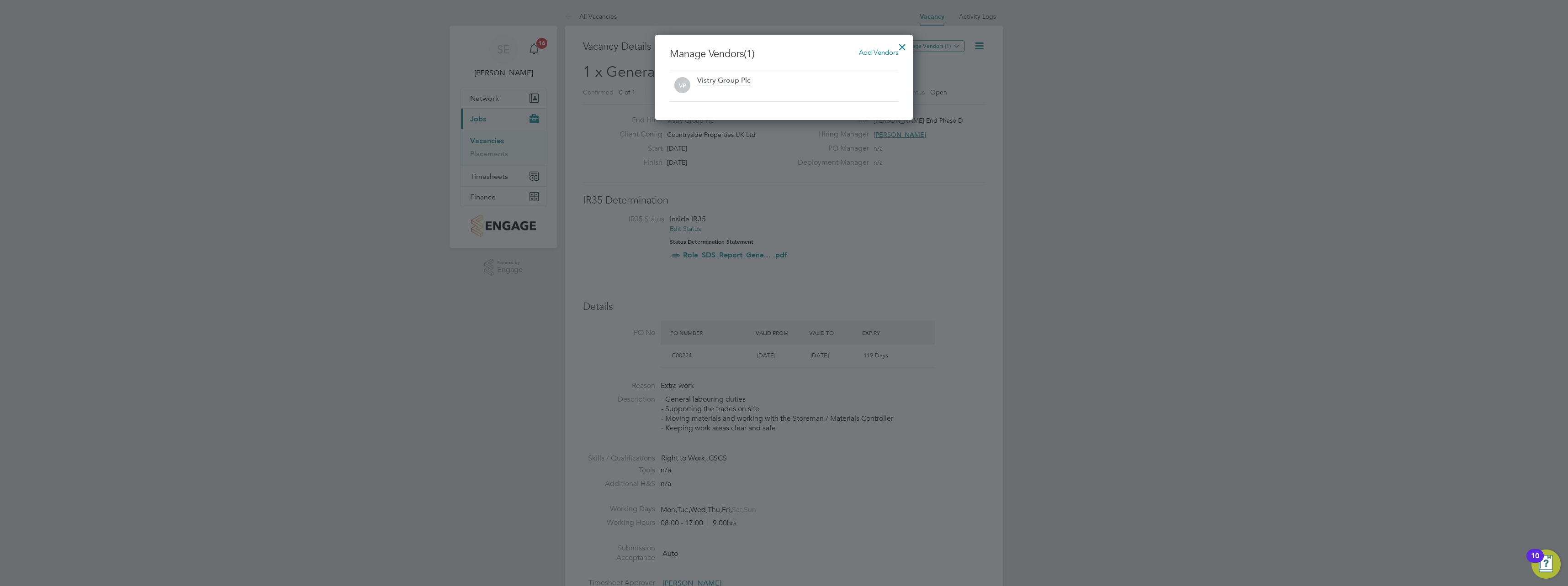
click at [878, 52] on span "Add Vendors" at bounding box center [879, 52] width 40 height 9
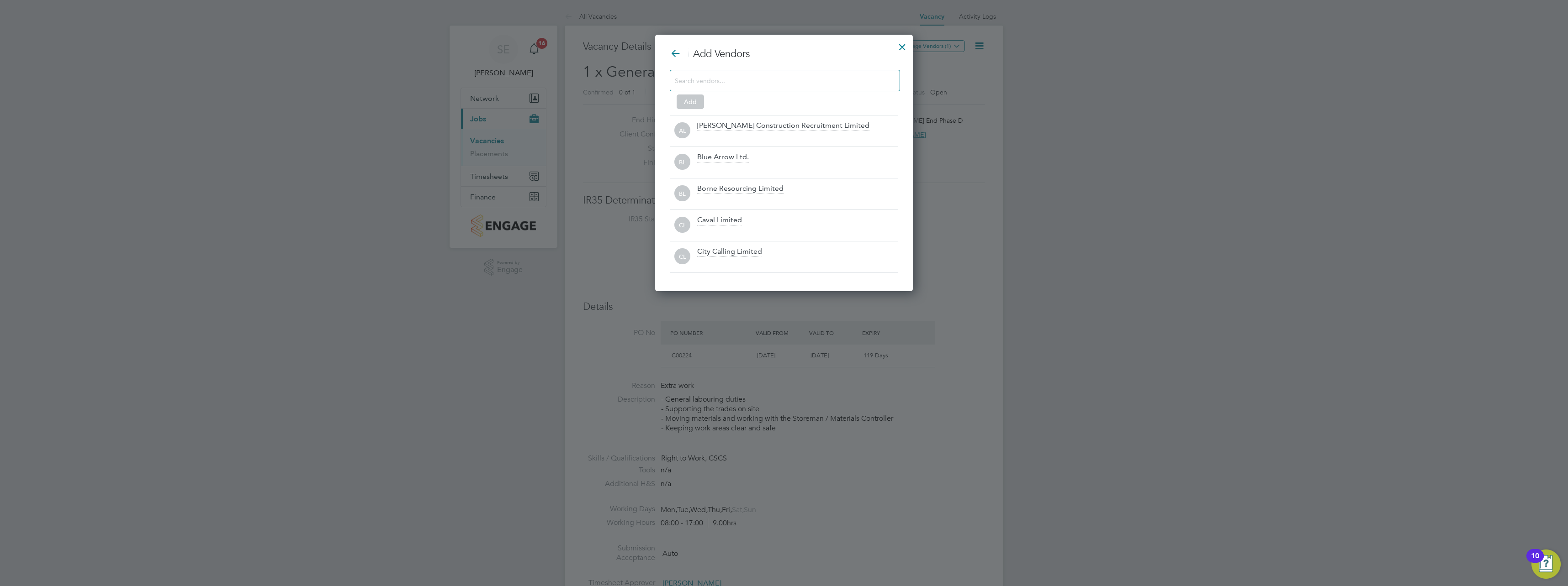
click at [770, 82] on input at bounding box center [777, 80] width 205 height 12
click at [772, 79] on input at bounding box center [777, 80] width 205 height 12
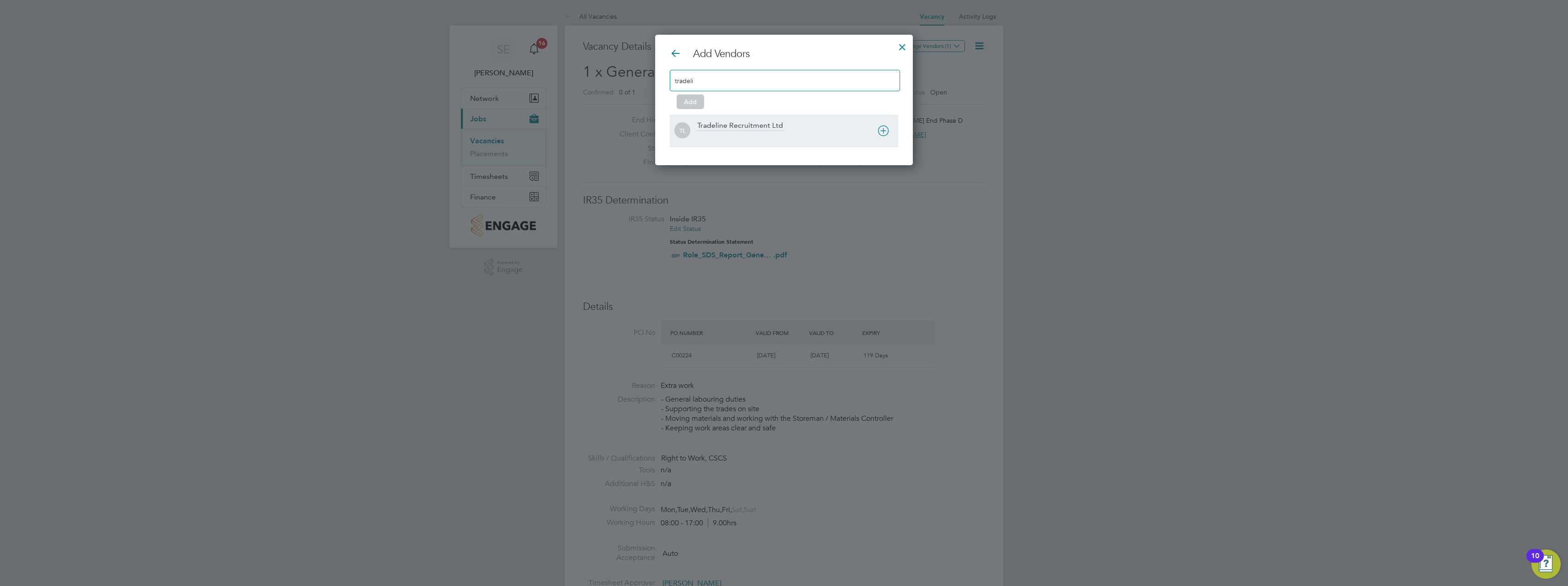
type input "tradeli"
click at [771, 121] on div "Tradeline Recruitment Ltd" at bounding box center [740, 126] width 86 height 10
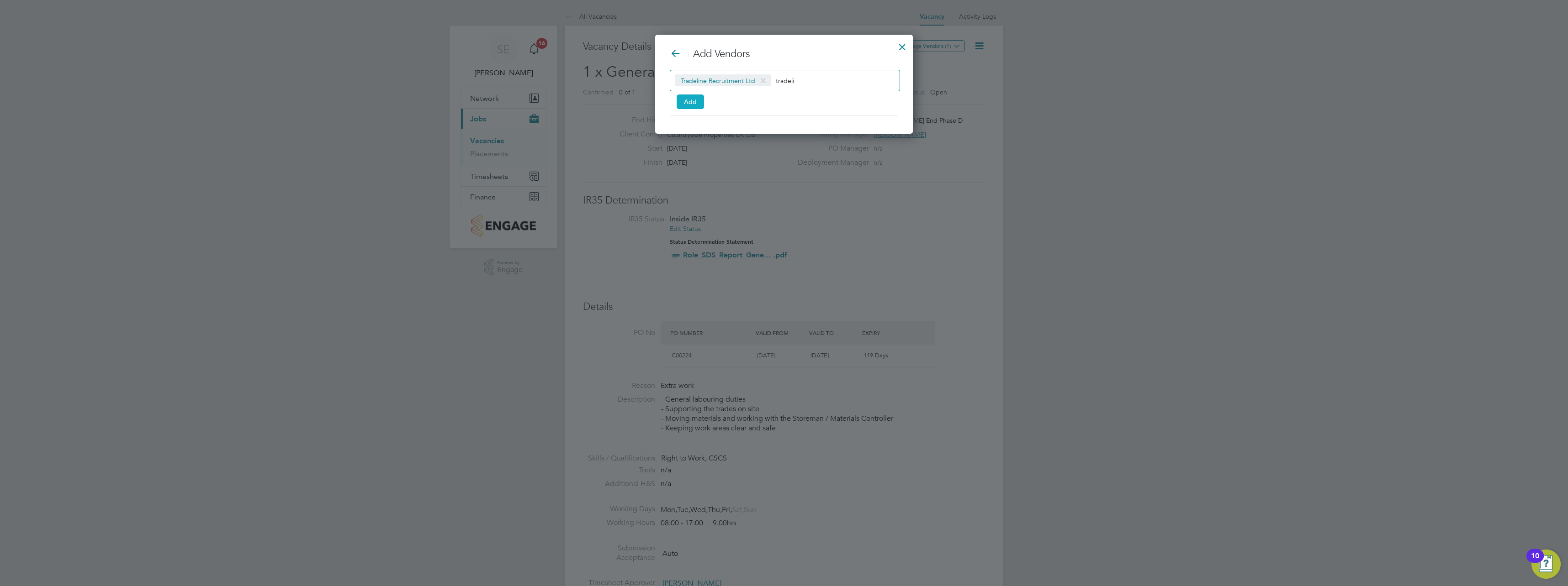
click at [692, 101] on button "Add" at bounding box center [690, 101] width 28 height 14
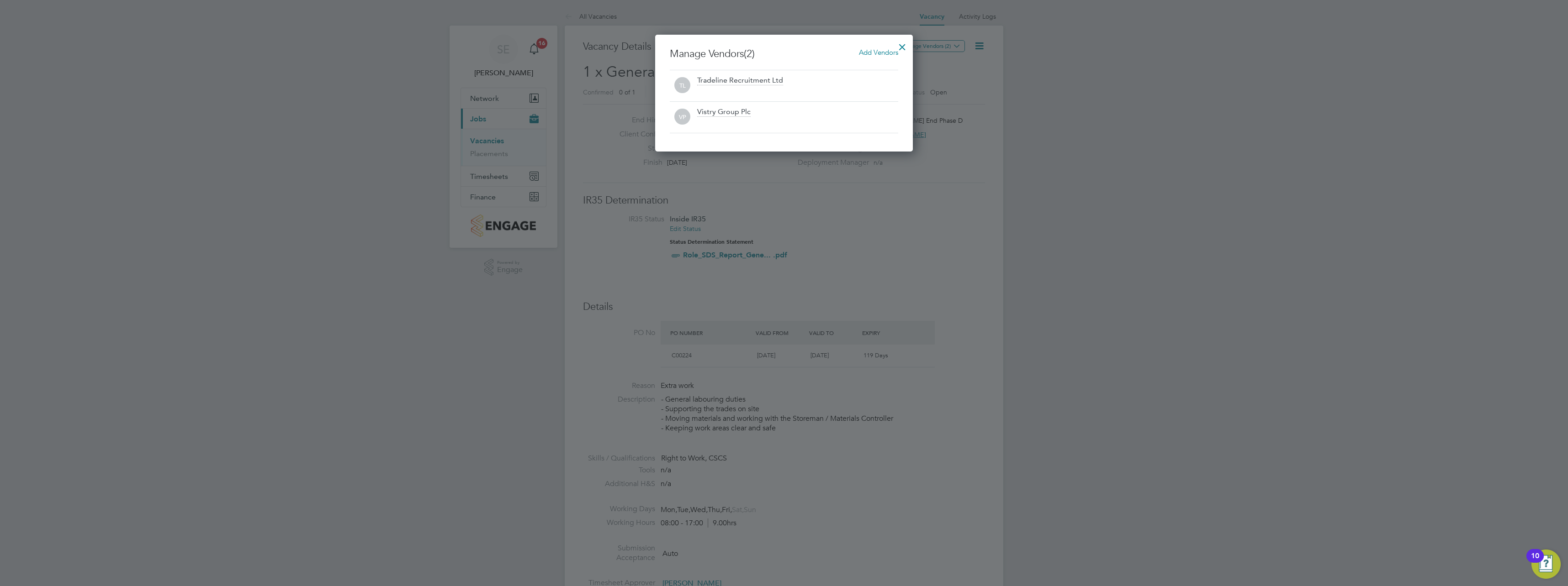
click at [900, 47] on div at bounding box center [902, 44] width 17 height 17
